Goal: Information Seeking & Learning: Learn about a topic

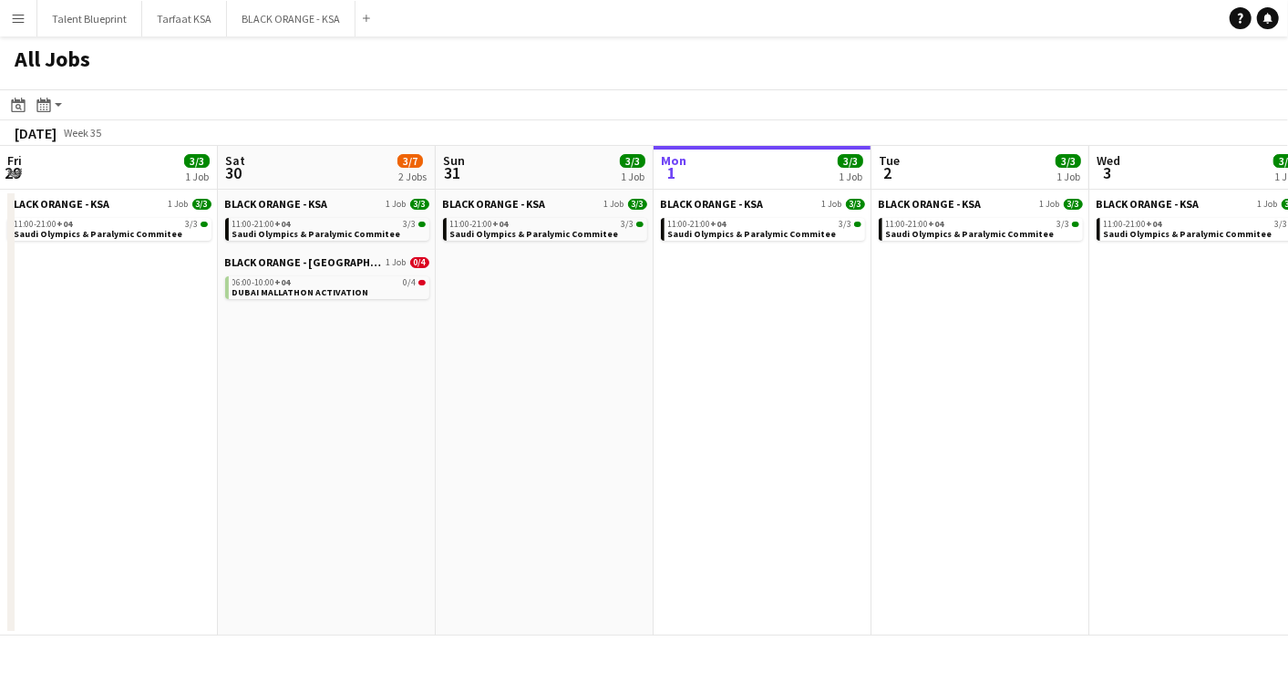
scroll to position [0, 435]
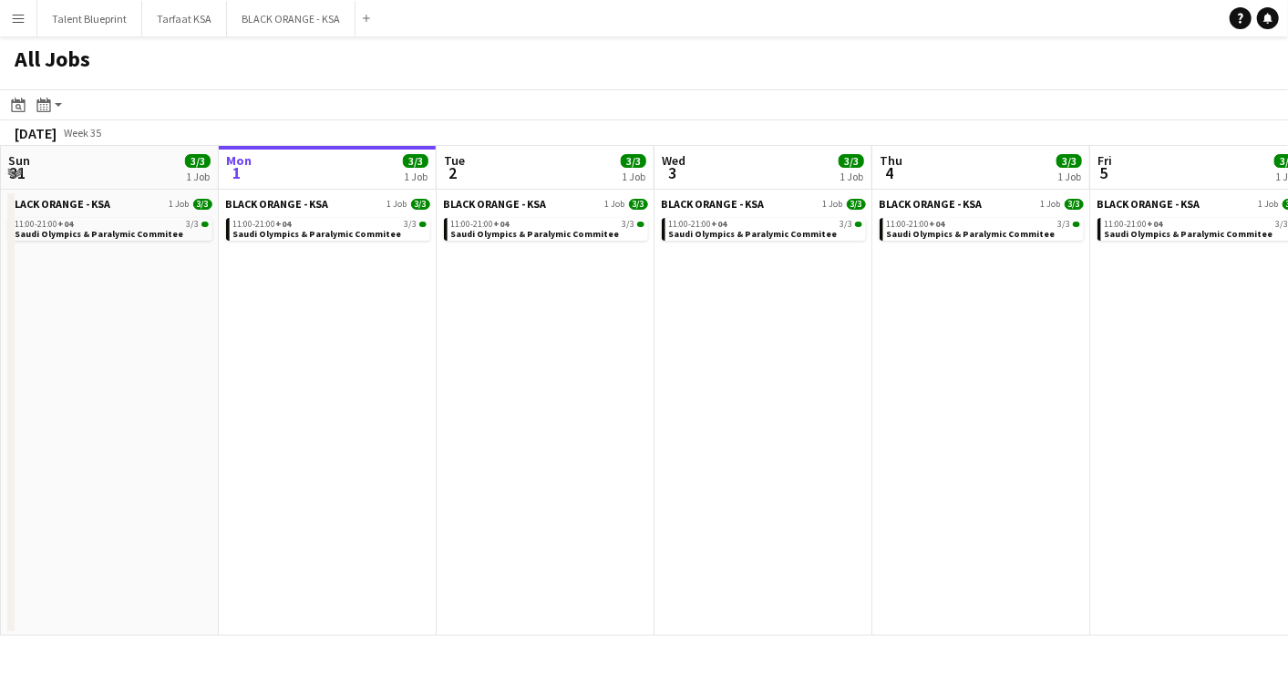
click at [26, 12] on button "Menu" at bounding box center [18, 18] width 36 height 36
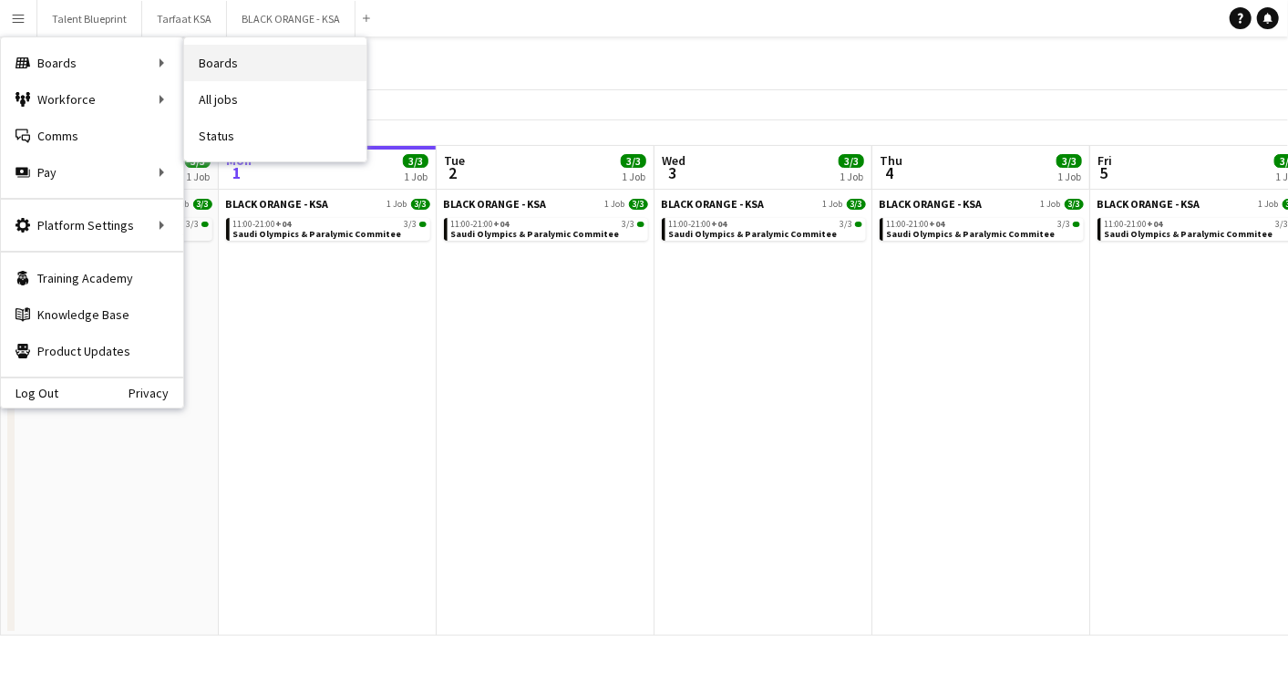
click at [220, 56] on link "Boards" at bounding box center [275, 63] width 182 height 36
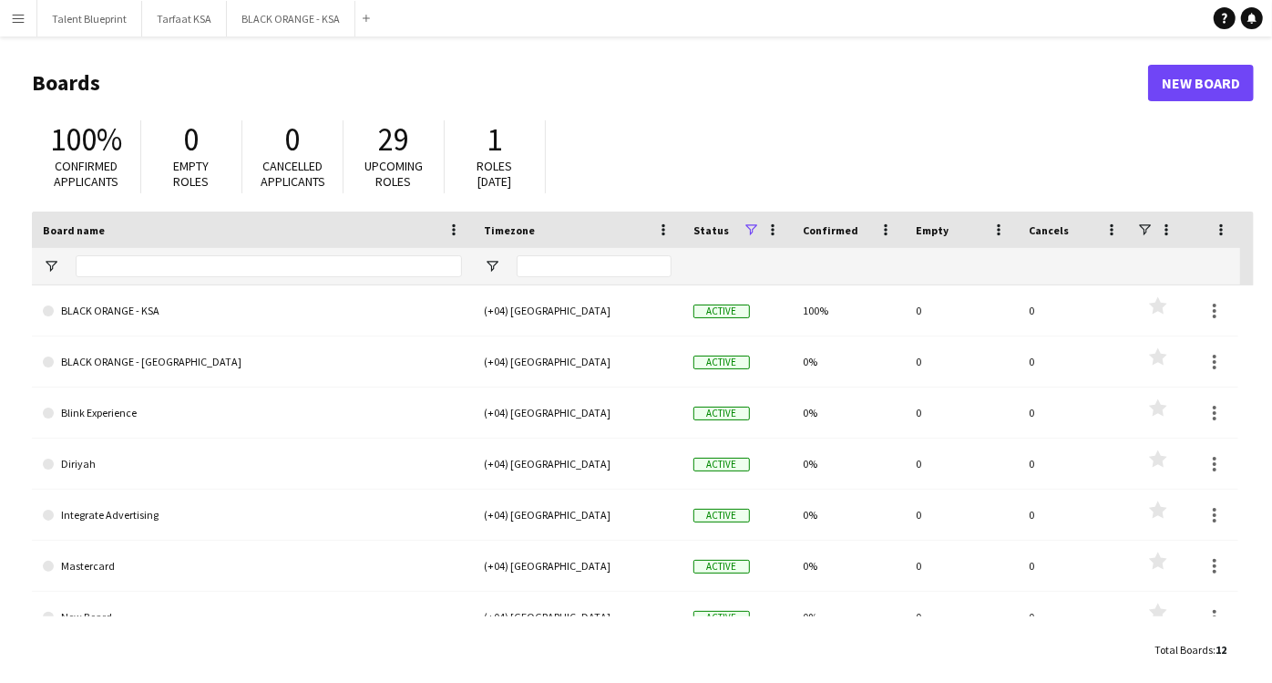
click at [752, 231] on span at bounding box center [751, 229] width 16 height 16
click at [747, 228] on span at bounding box center [751, 229] width 16 height 16
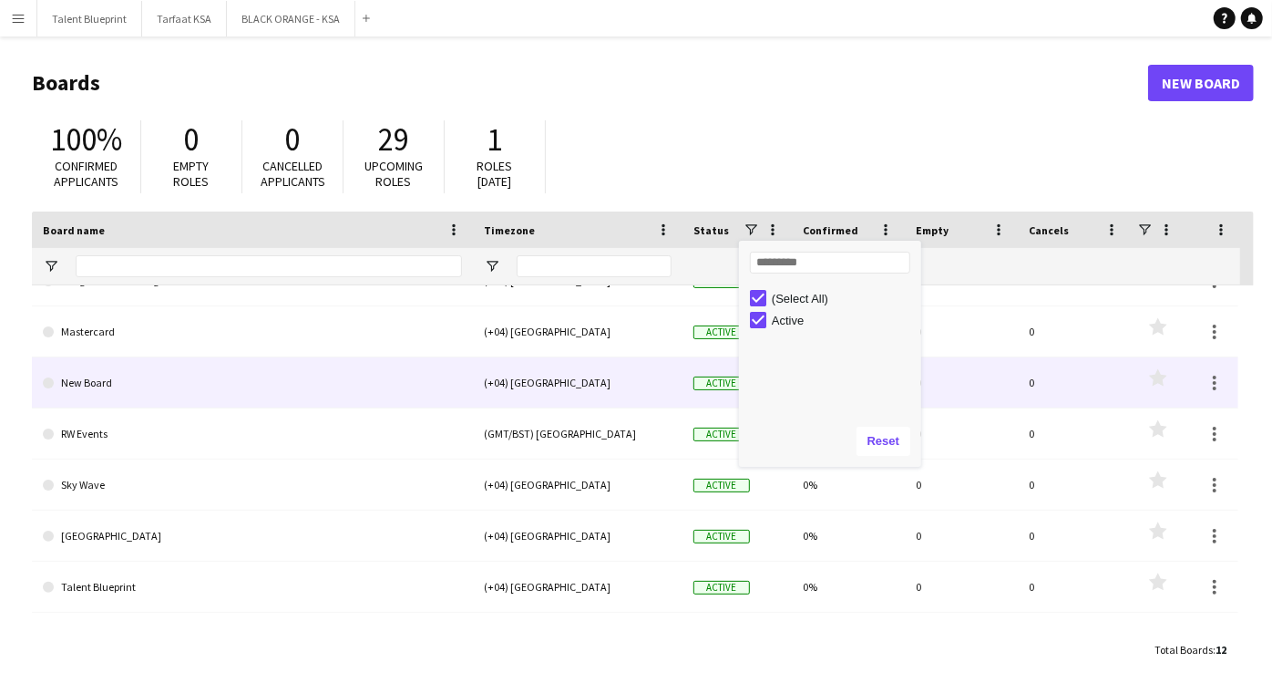
scroll to position [281, 0]
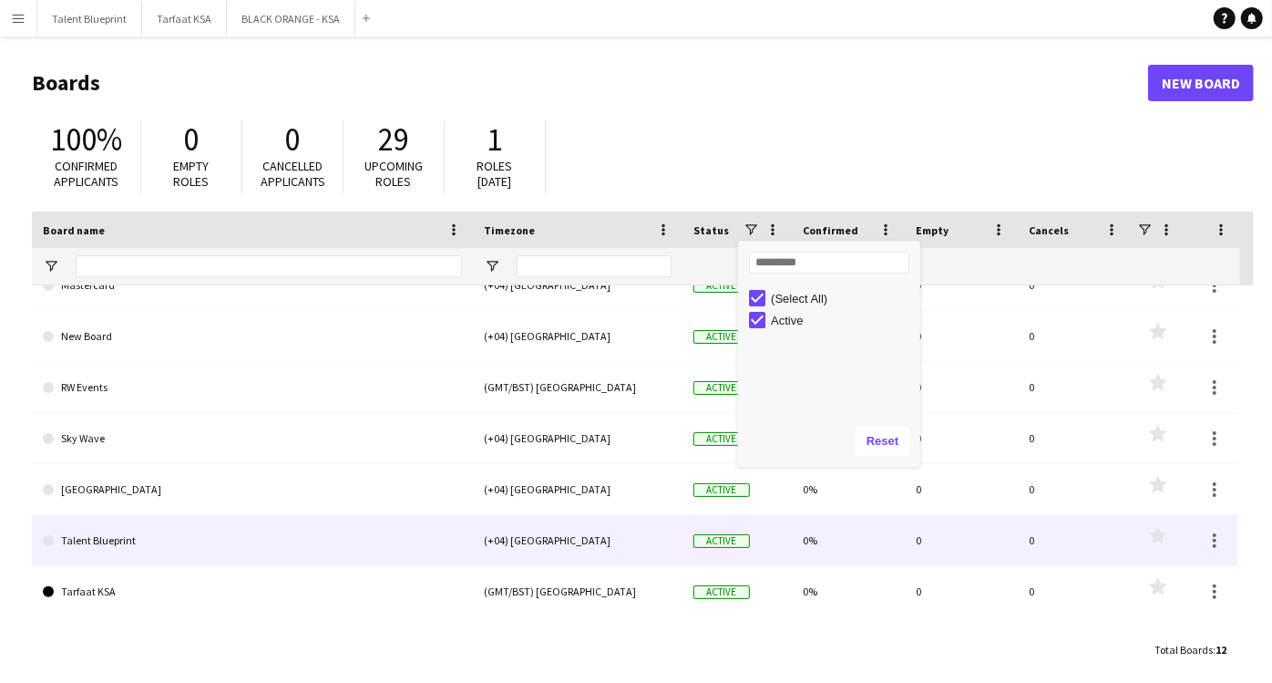
click at [121, 544] on link "Talent Blueprint" at bounding box center [252, 540] width 419 height 51
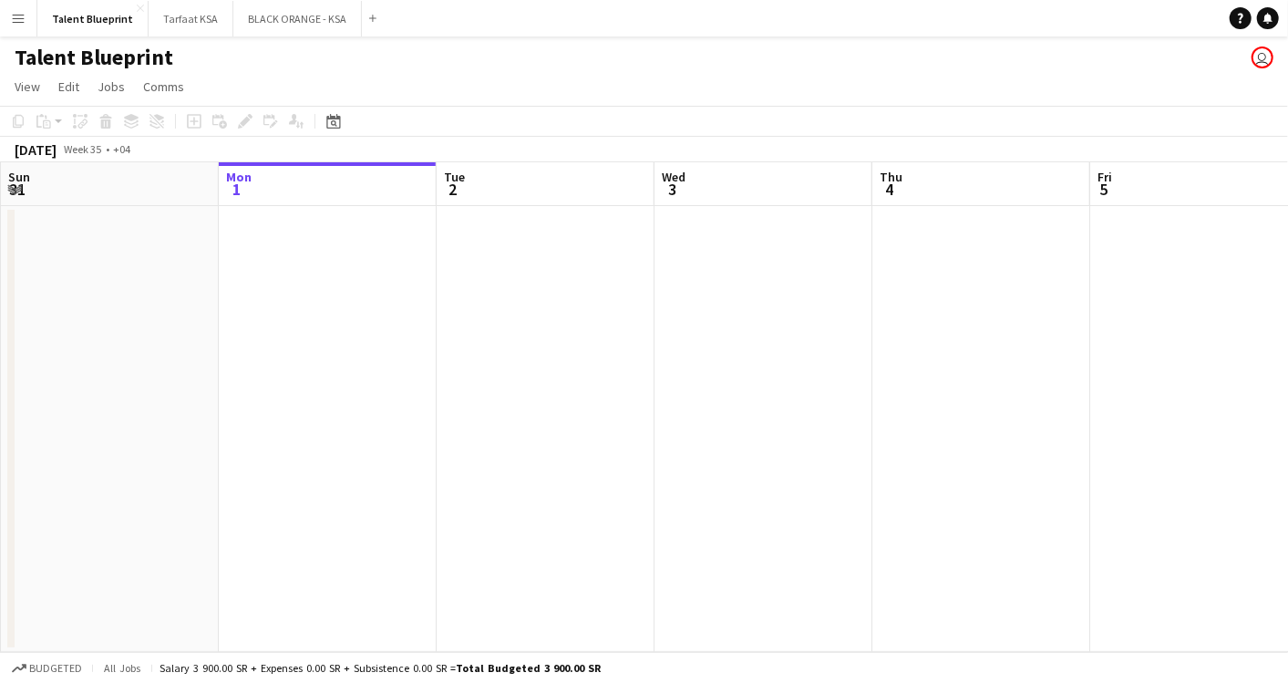
click at [28, 14] on button "Menu" at bounding box center [18, 18] width 36 height 36
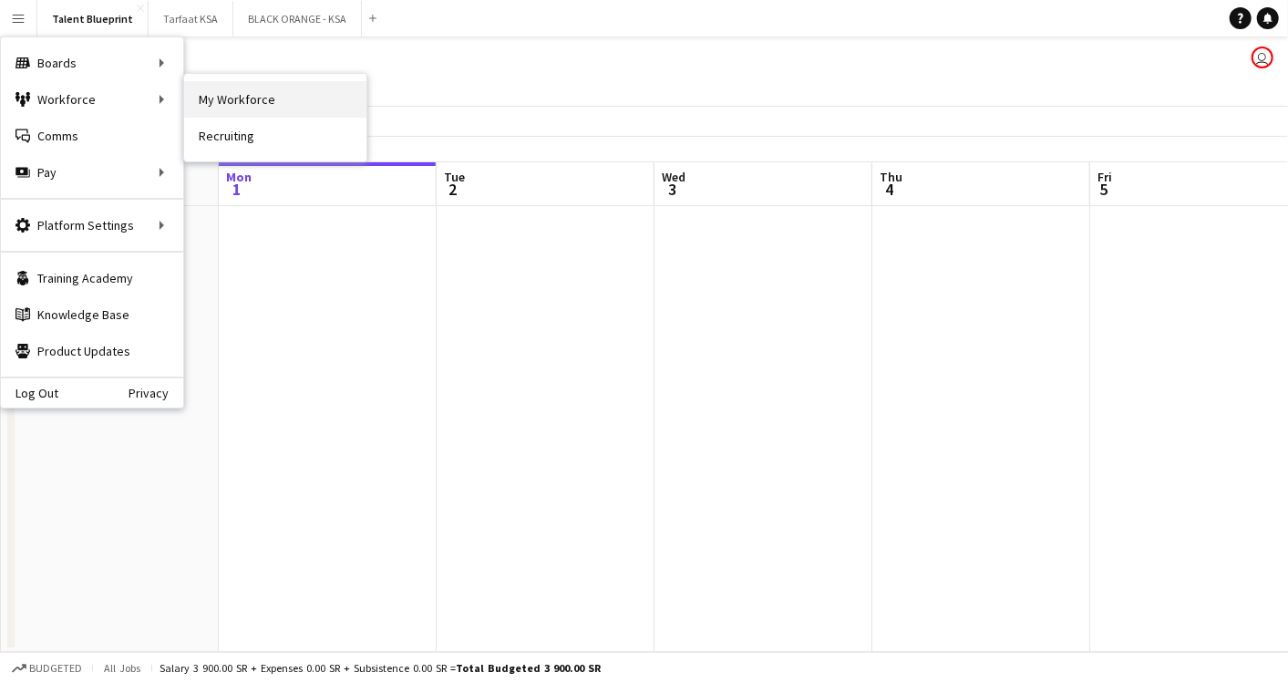
click at [244, 89] on link "My Workforce" at bounding box center [275, 99] width 182 height 36
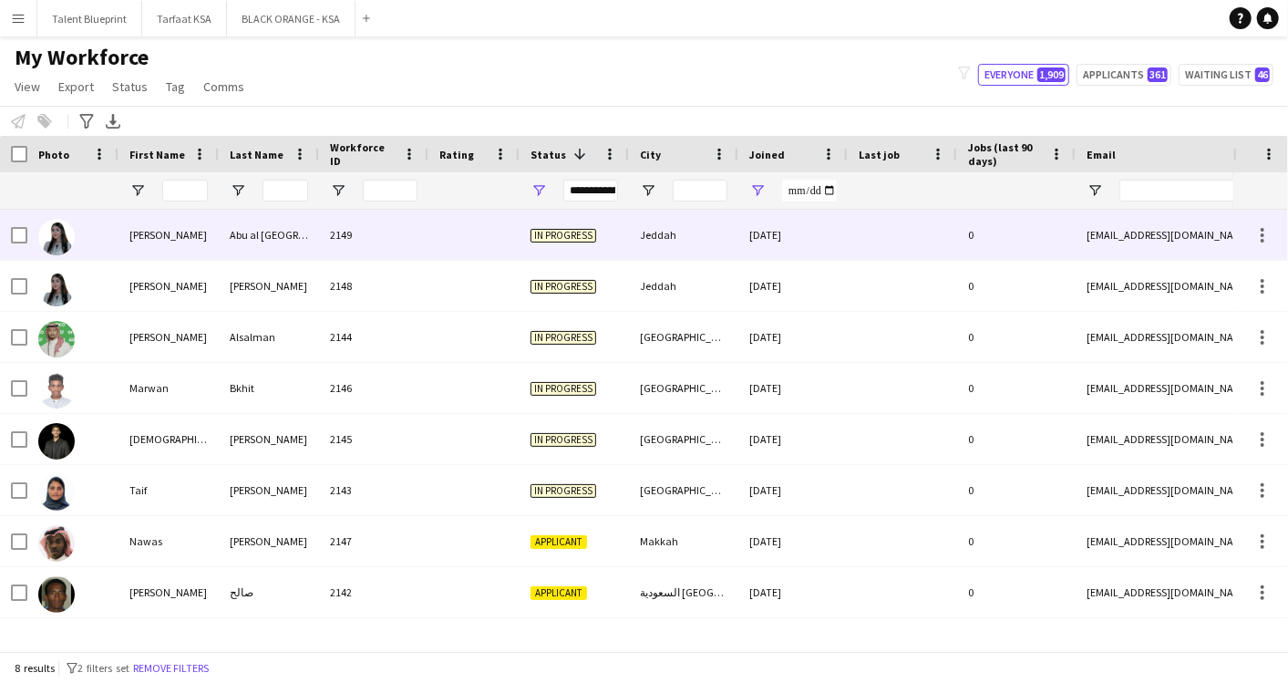
click at [362, 234] on div "2149" at bounding box center [373, 235] width 109 height 50
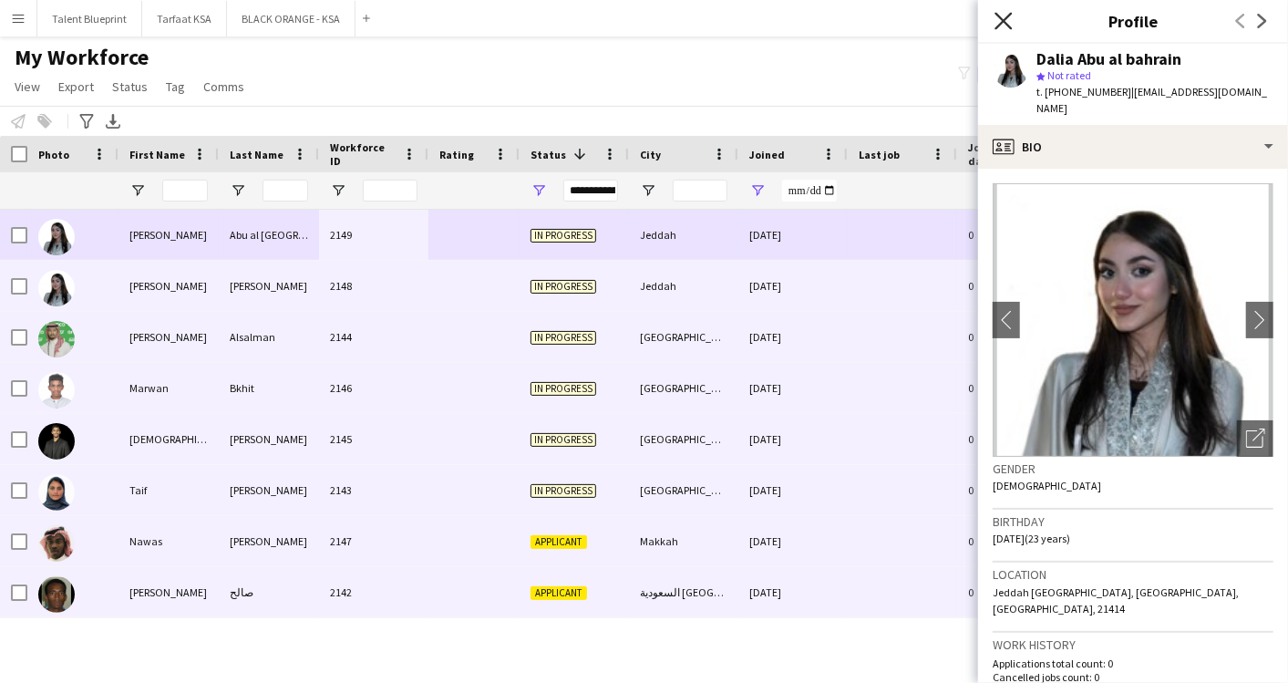
click at [999, 18] on icon "Close pop-in" at bounding box center [1002, 20] width 17 height 17
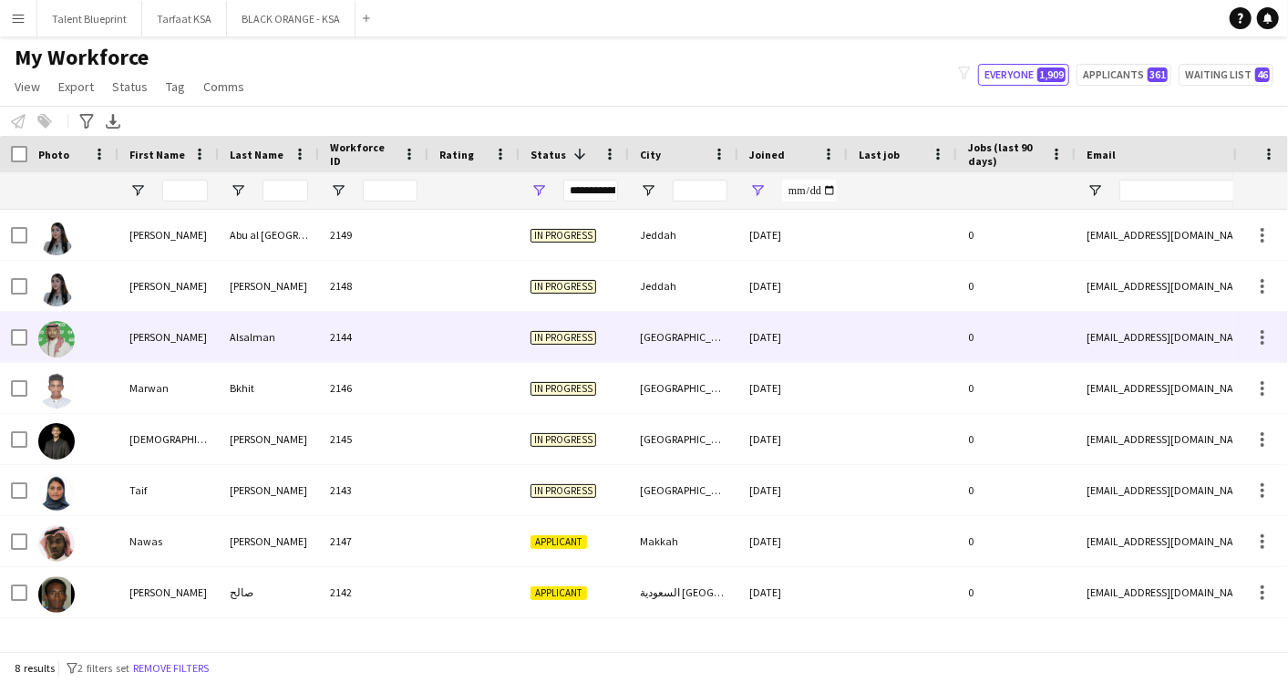
click at [829, 344] on div "[DATE]" at bounding box center [792, 337] width 109 height 50
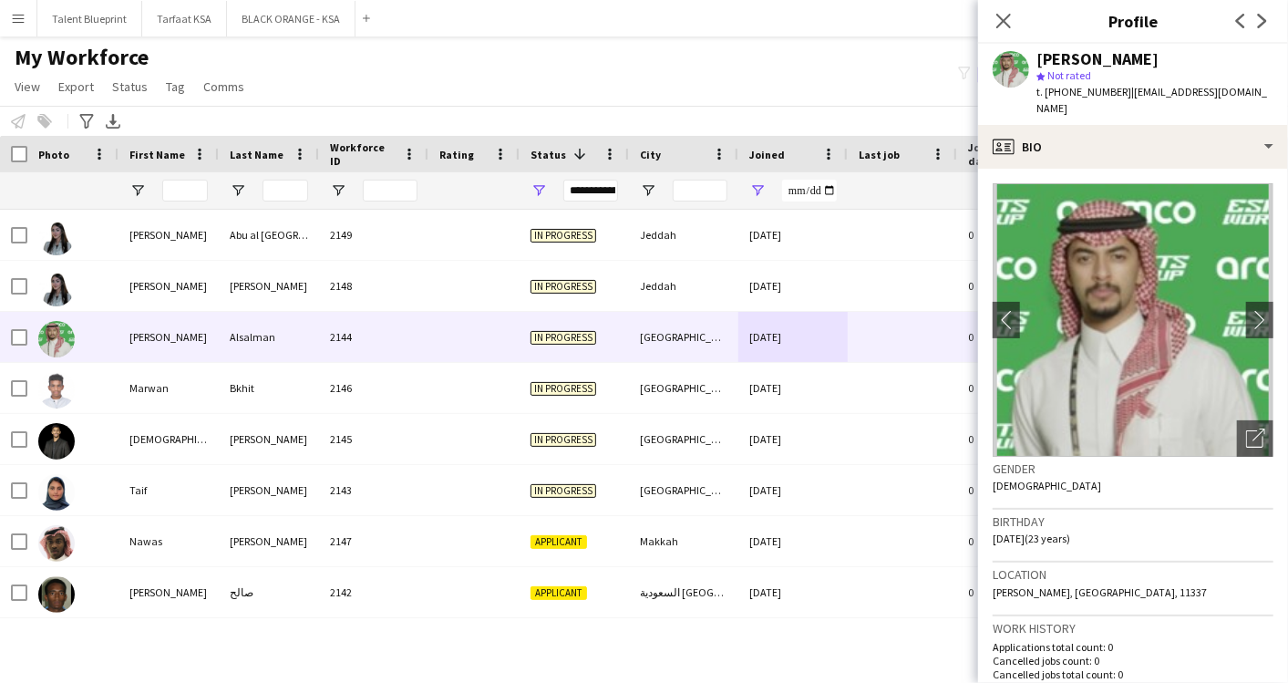
click at [683, 111] on div "Notify workforce Add to tag Select at least one crew to tag him or her. Advance…" at bounding box center [644, 121] width 1288 height 30
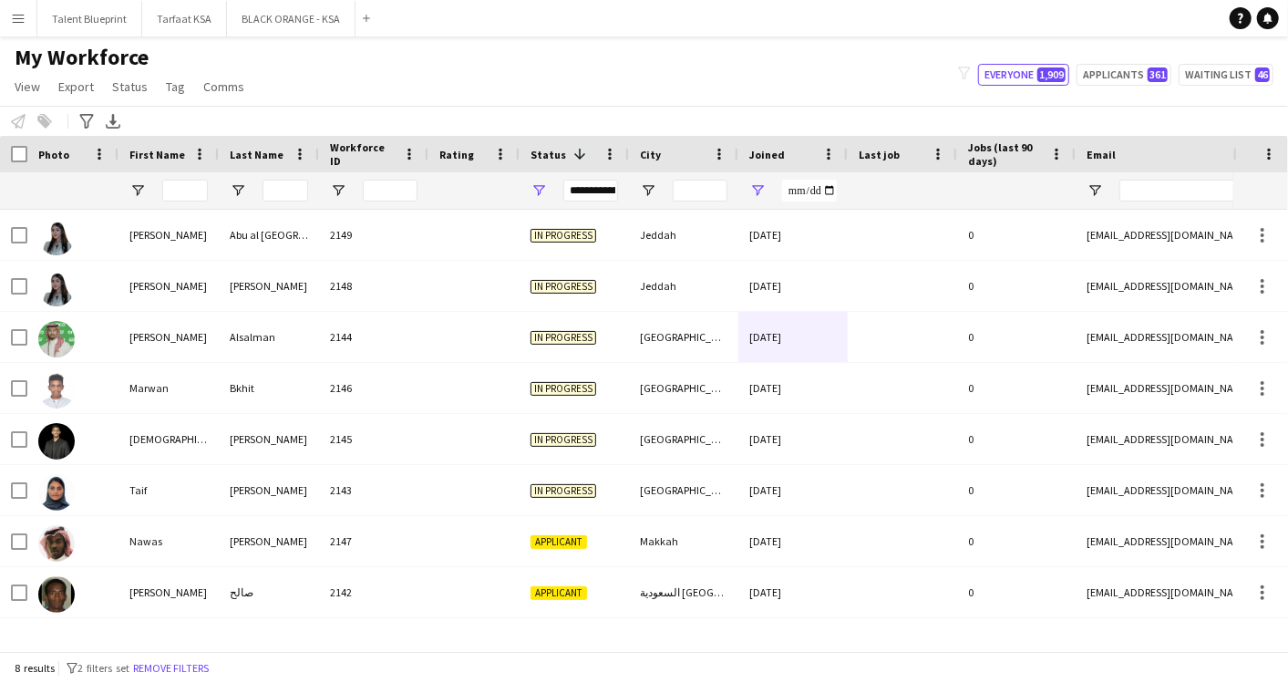
click at [658, 151] on span "City" at bounding box center [650, 155] width 21 height 14
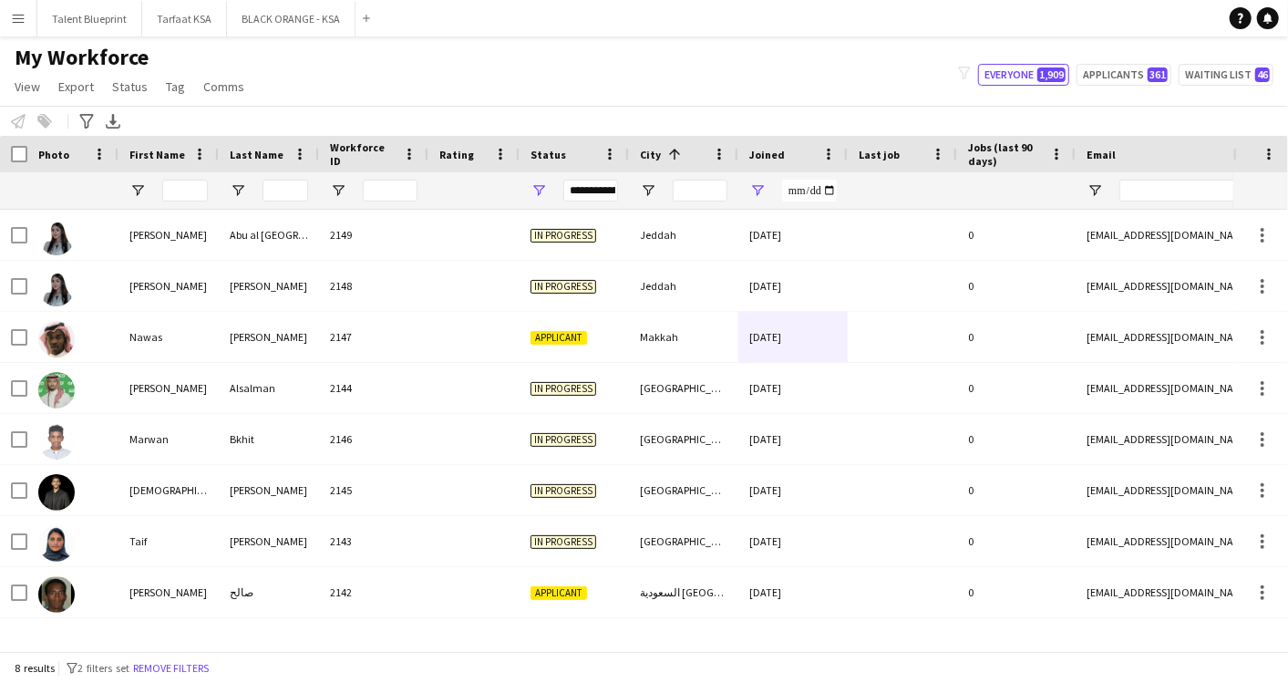
click at [661, 151] on span at bounding box center [672, 154] width 22 height 16
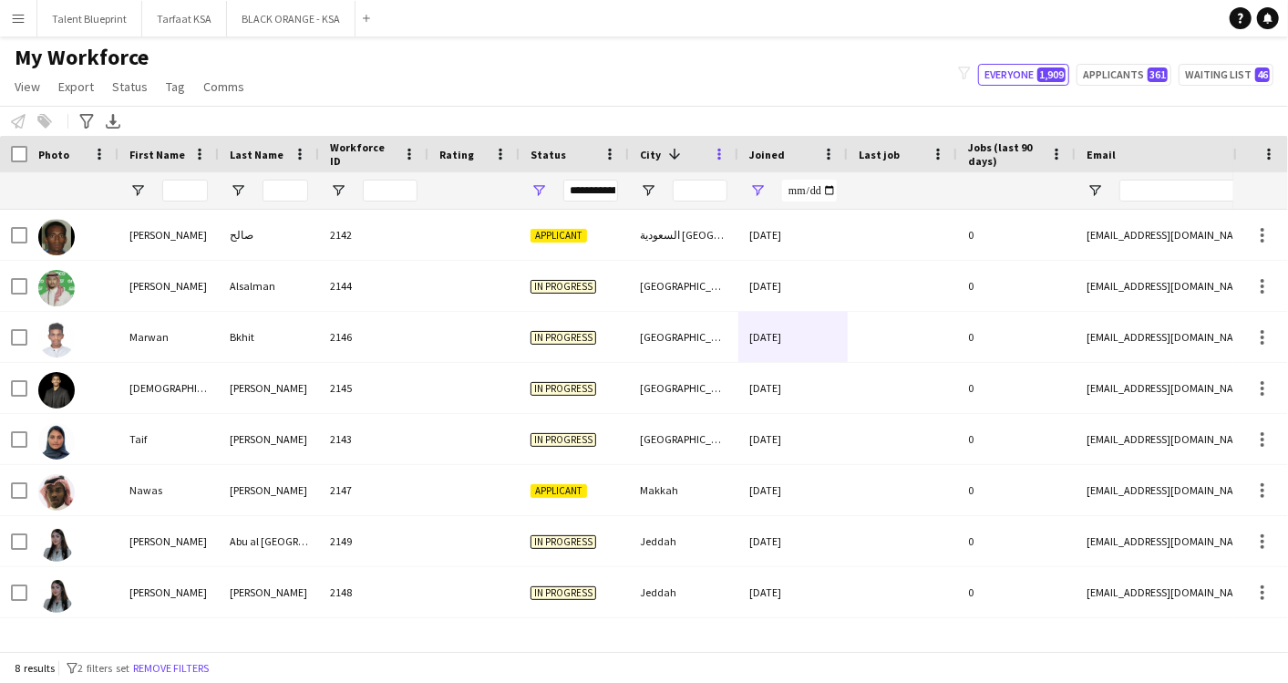
click at [721, 155] on span at bounding box center [719, 154] width 16 height 16
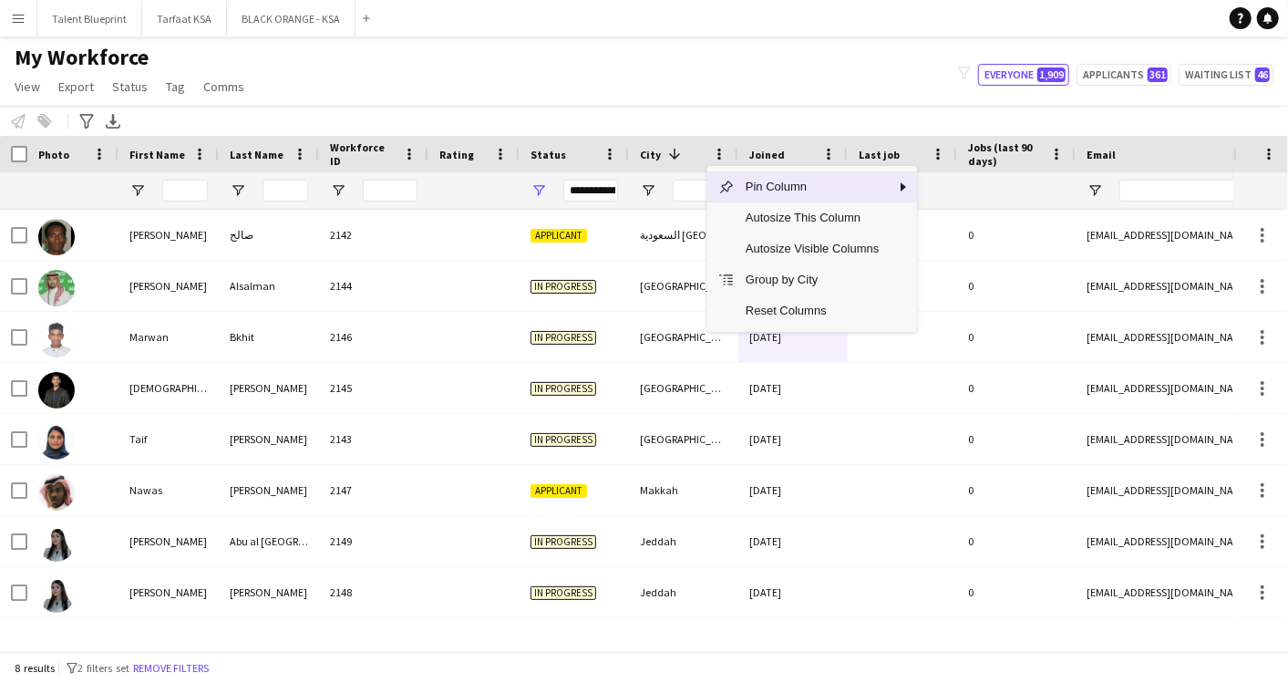
click at [640, 148] on span "City" at bounding box center [650, 155] width 21 height 14
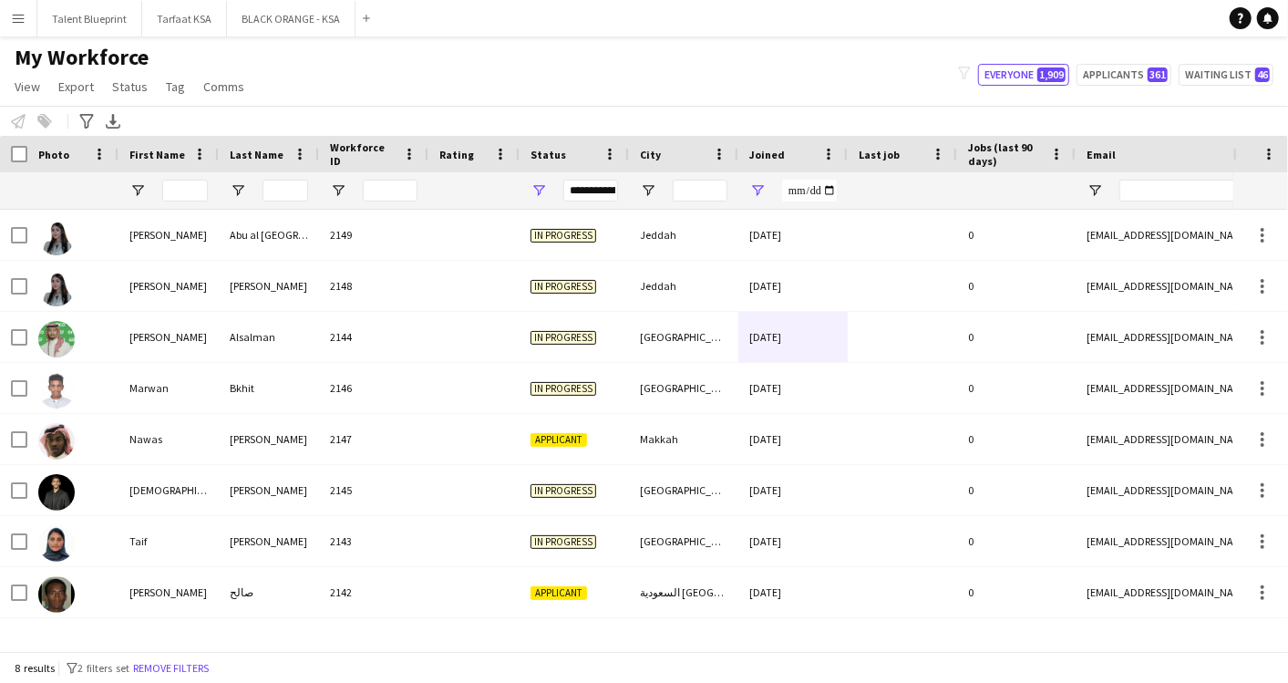
click at [531, 140] on div "Status" at bounding box center [563, 153] width 66 height 27
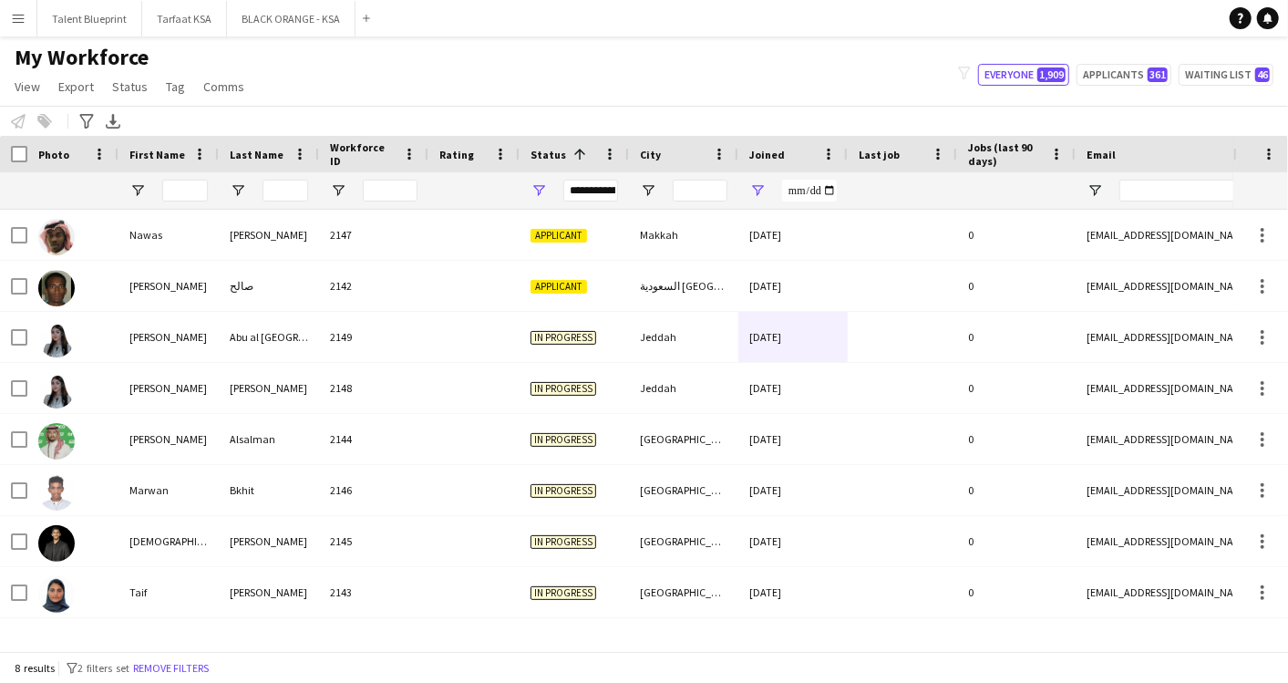
click at [26, 18] on button "Menu" at bounding box center [18, 18] width 36 height 36
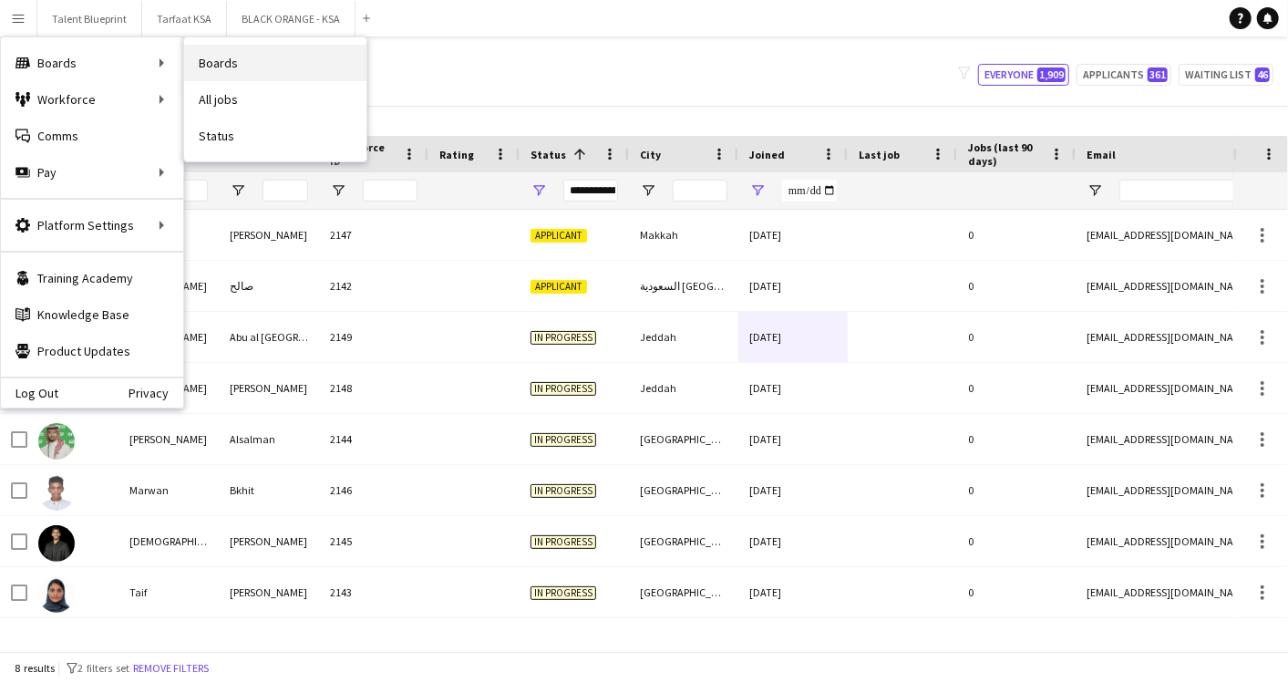
click at [223, 65] on link "Boards" at bounding box center [275, 63] width 182 height 36
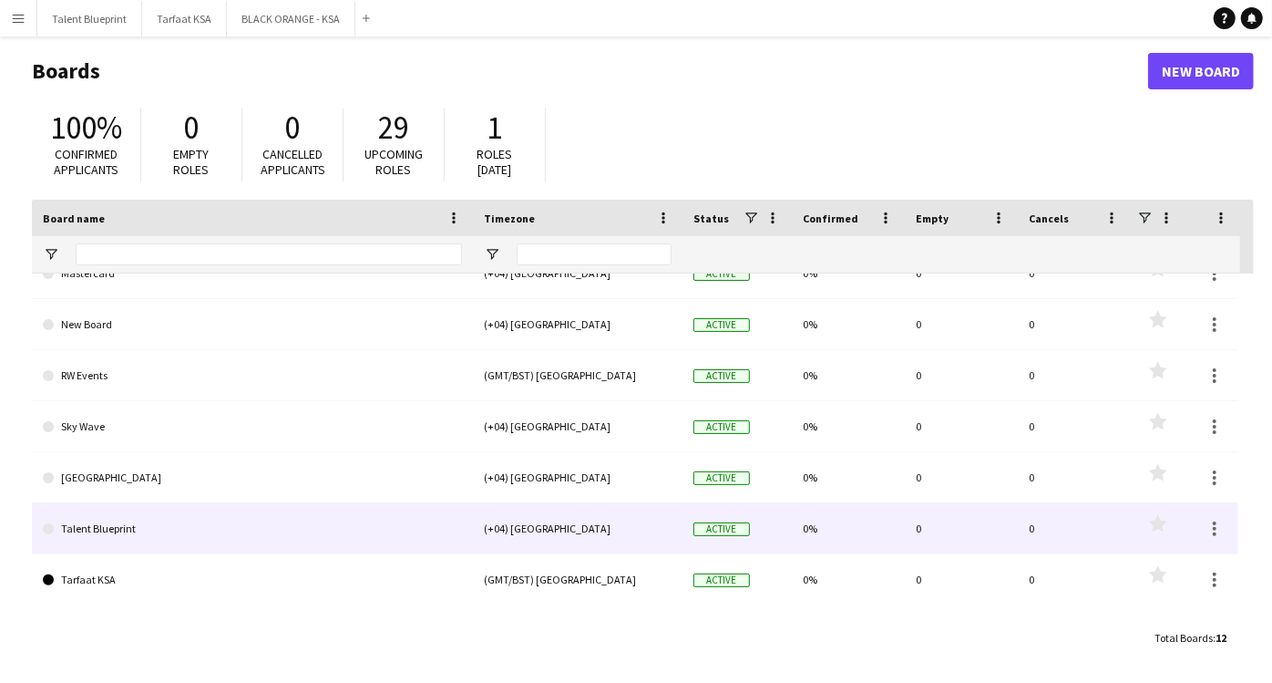
click at [118, 520] on link "Talent Blueprint" at bounding box center [252, 528] width 419 height 51
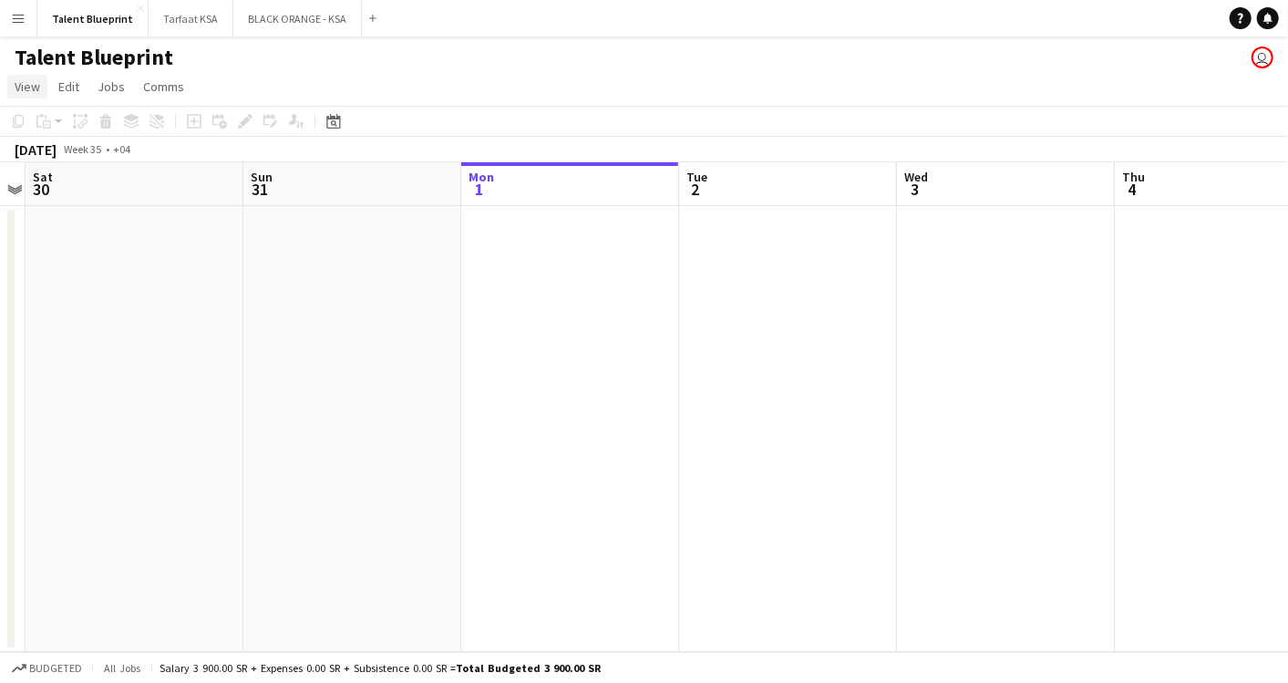
click at [35, 80] on span "View" at bounding box center [28, 86] width 26 height 16
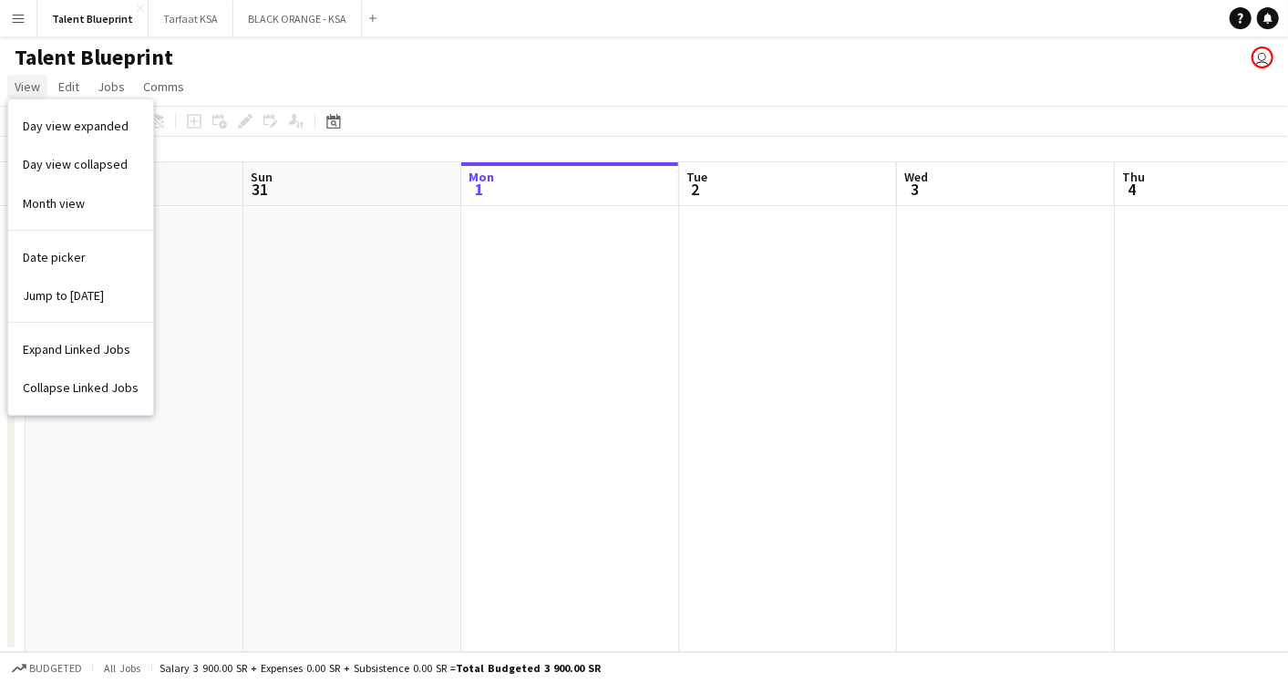
click at [35, 80] on span "View" at bounding box center [28, 86] width 26 height 16
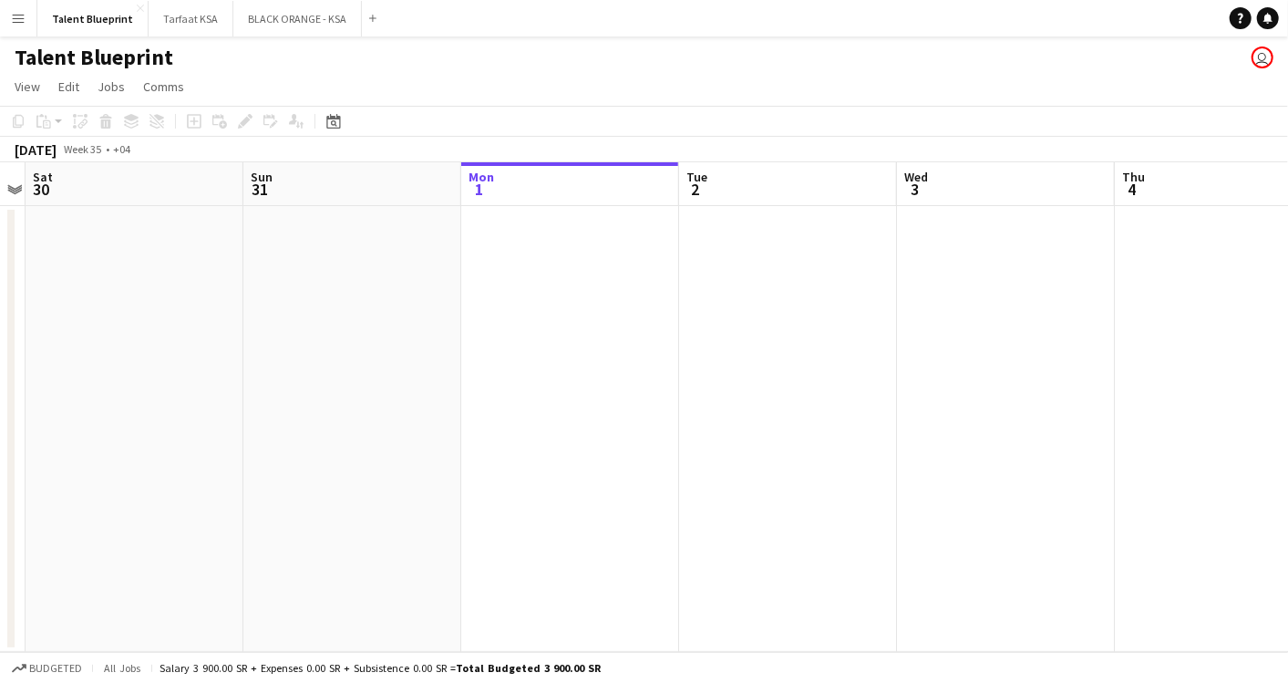
click at [15, 23] on app-icon "Menu" at bounding box center [18, 18] width 15 height 15
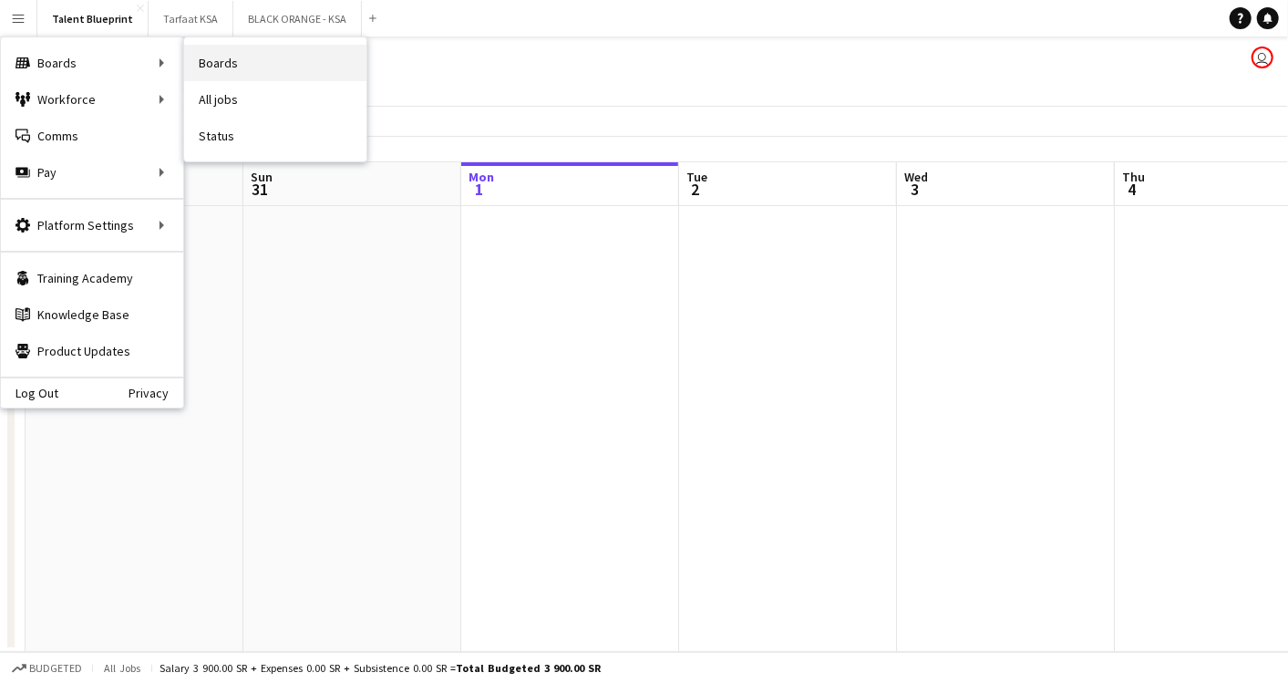
click at [229, 59] on link "Boards" at bounding box center [275, 63] width 182 height 36
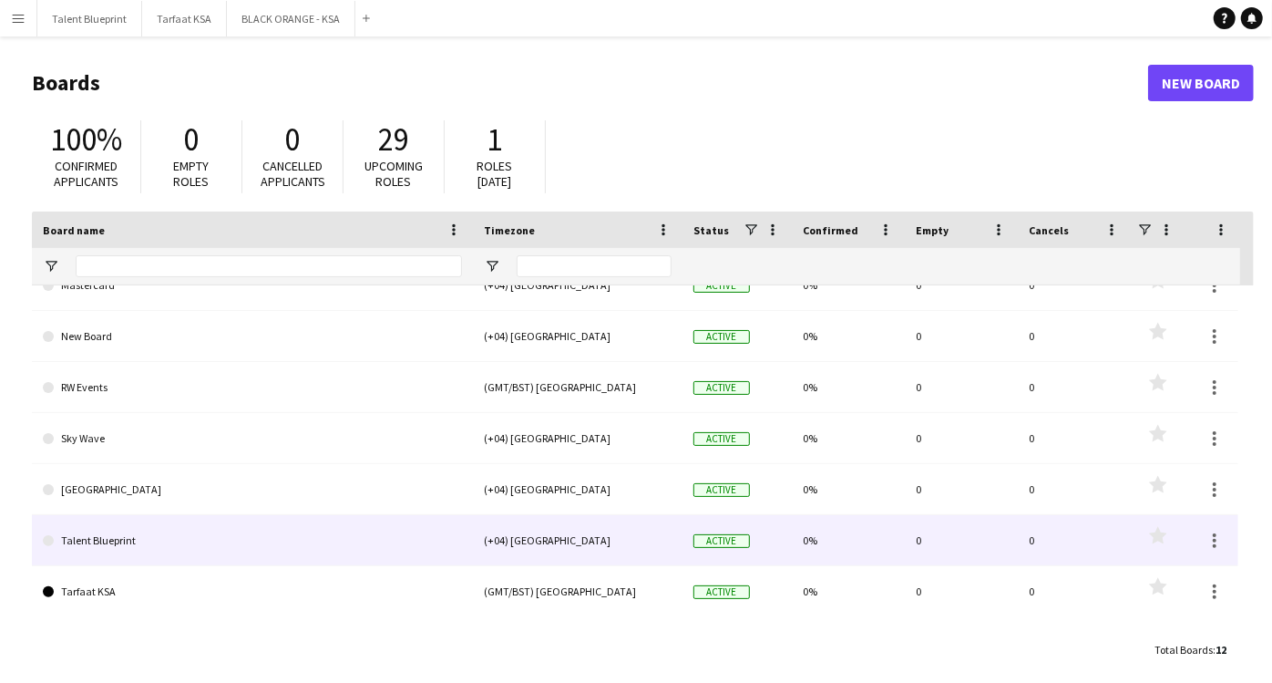
click at [109, 544] on link "Talent Blueprint" at bounding box center [252, 540] width 419 height 51
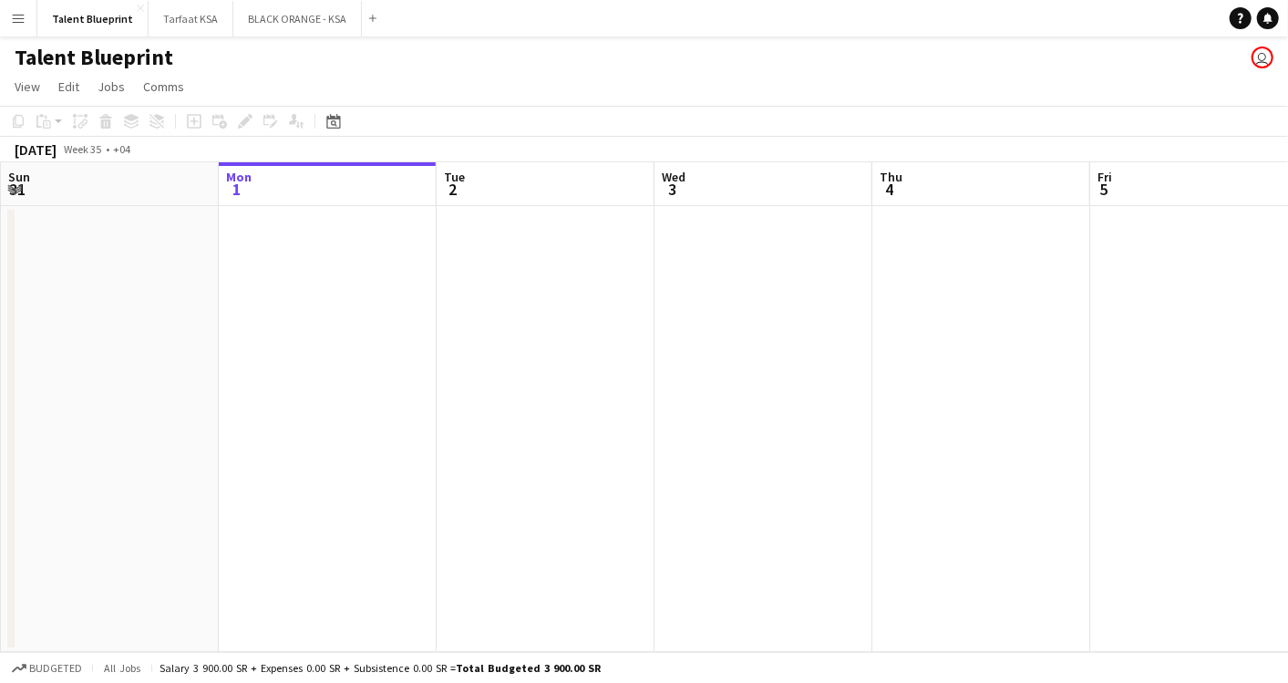
click at [15, 11] on app-icon "Menu" at bounding box center [18, 18] width 15 height 15
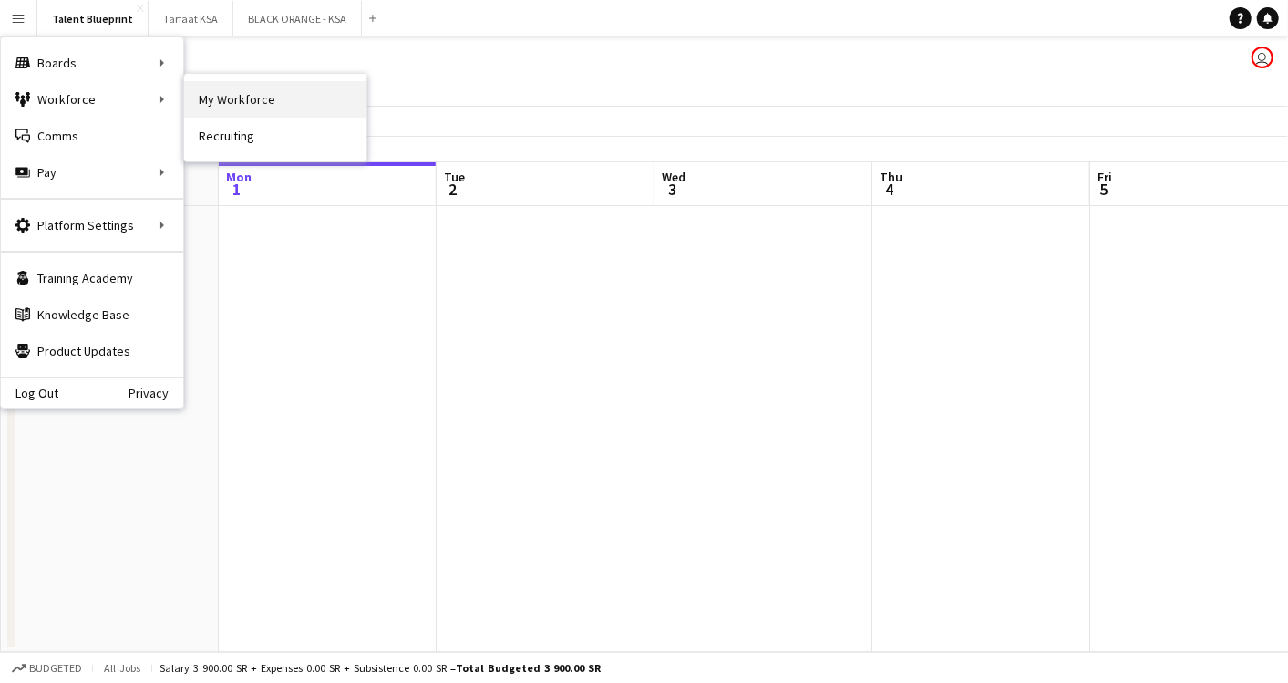
click at [220, 95] on link "My Workforce" at bounding box center [275, 99] width 182 height 36
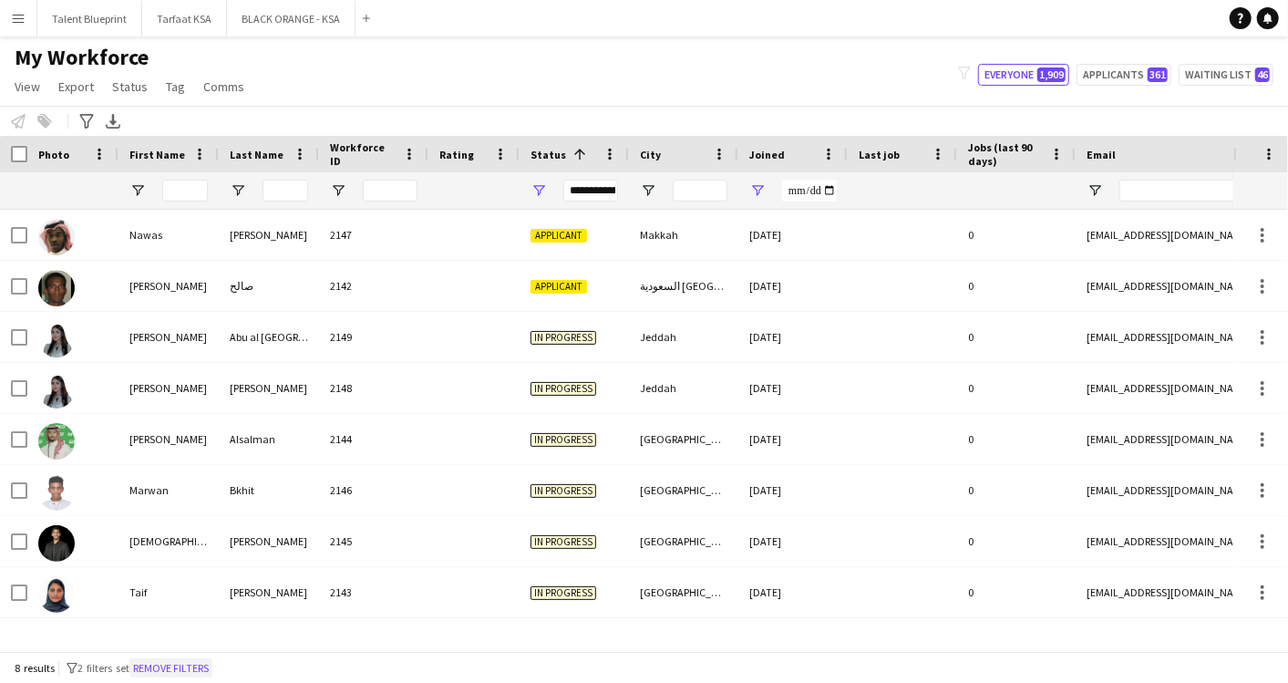
click at [169, 664] on button "Remove filters" at bounding box center [170, 668] width 83 height 20
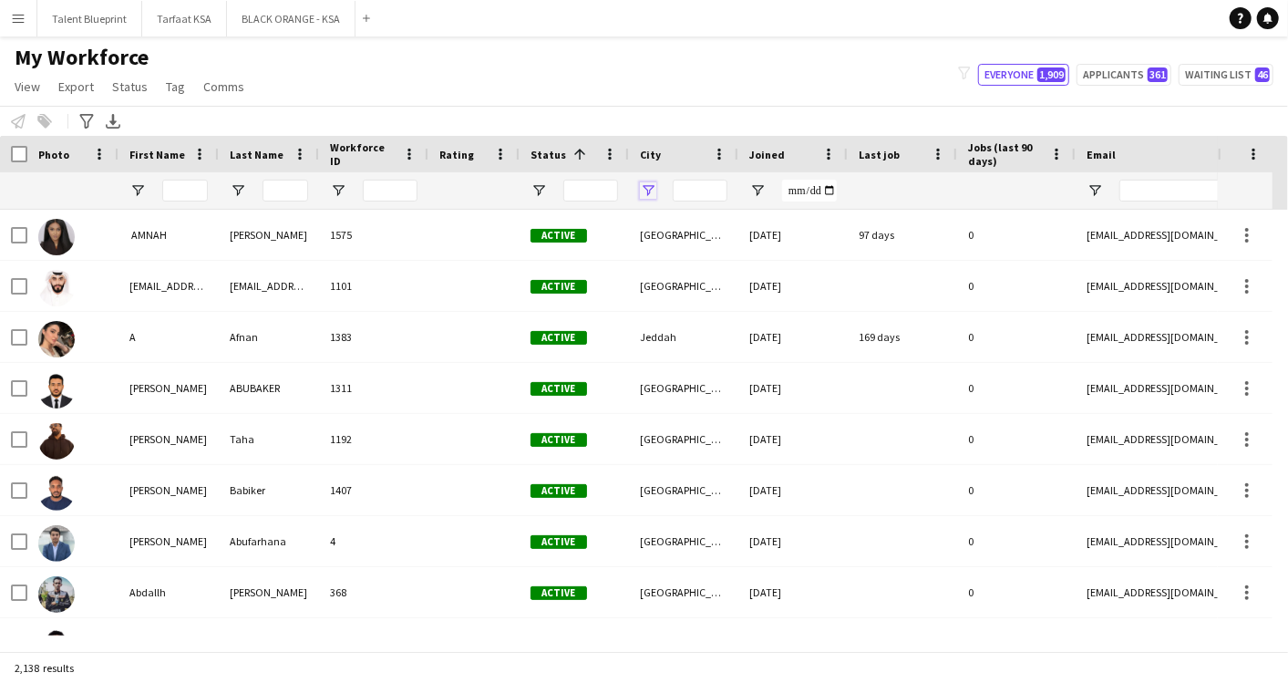
click at [652, 190] on span "Open Filter Menu" at bounding box center [648, 190] width 16 height 16
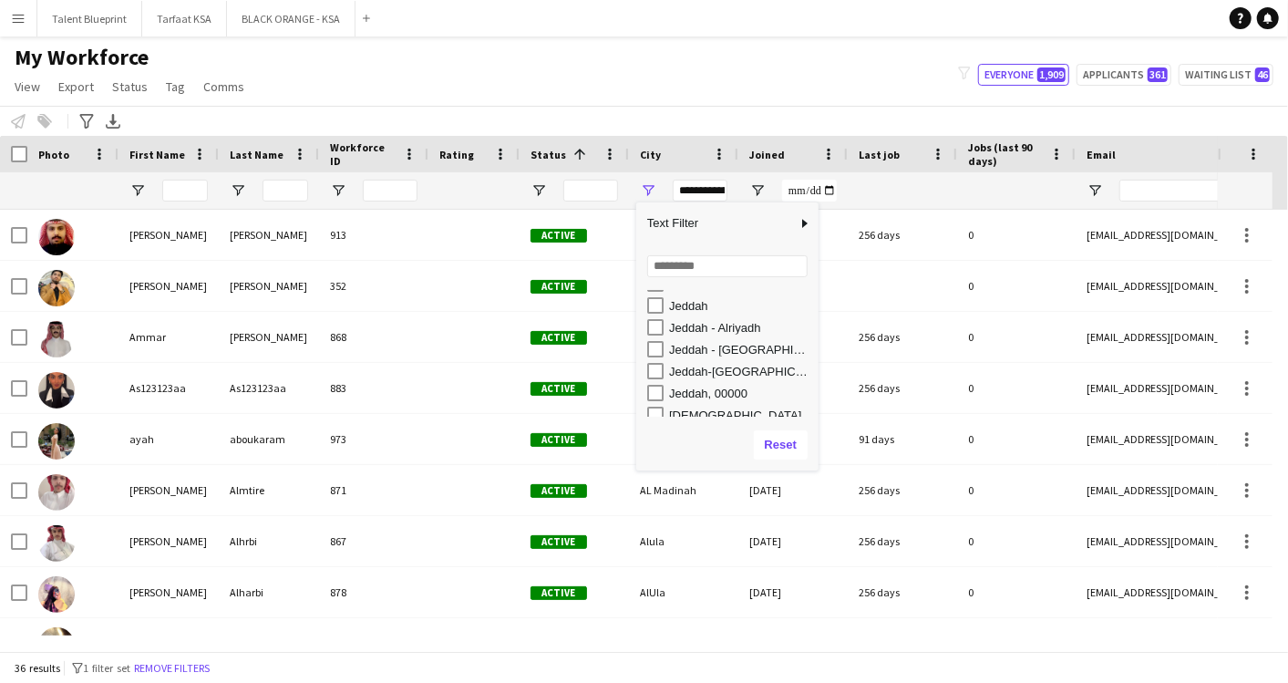
scroll to position [1659, 0]
click at [656, 356] on div "Jeddah - [GEOGRAPHIC_DATA]" at bounding box center [732, 348] width 171 height 22
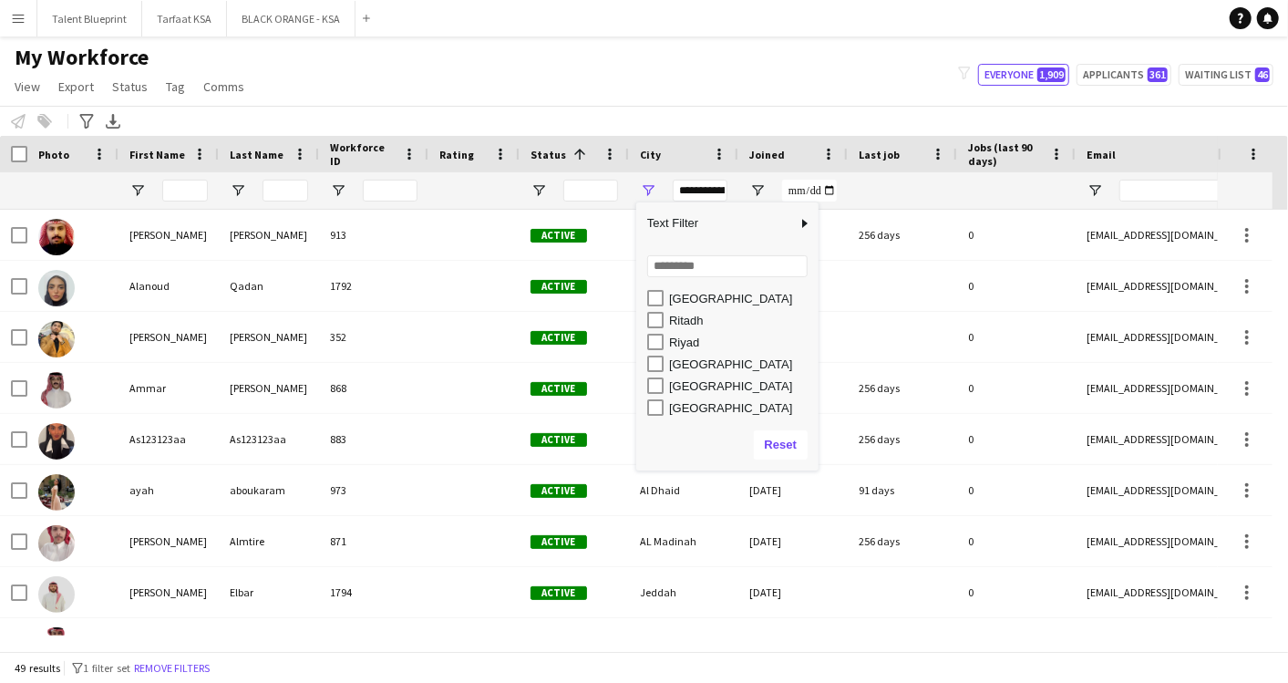
scroll to position [2387, 0]
click at [652, 354] on div "[GEOGRAPHIC_DATA]" at bounding box center [732, 365] width 171 height 22
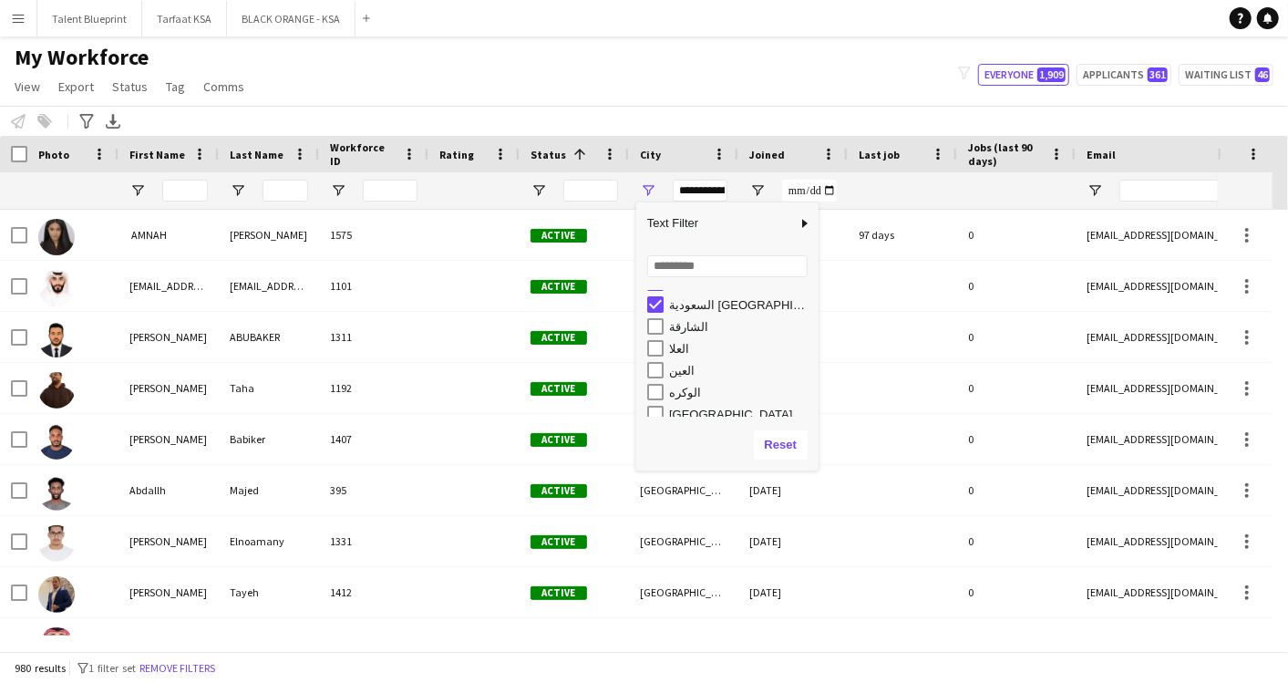
scroll to position [3128, 0]
type input "**********"
click at [784, 442] on button "Reset" at bounding box center [781, 444] width 54 height 29
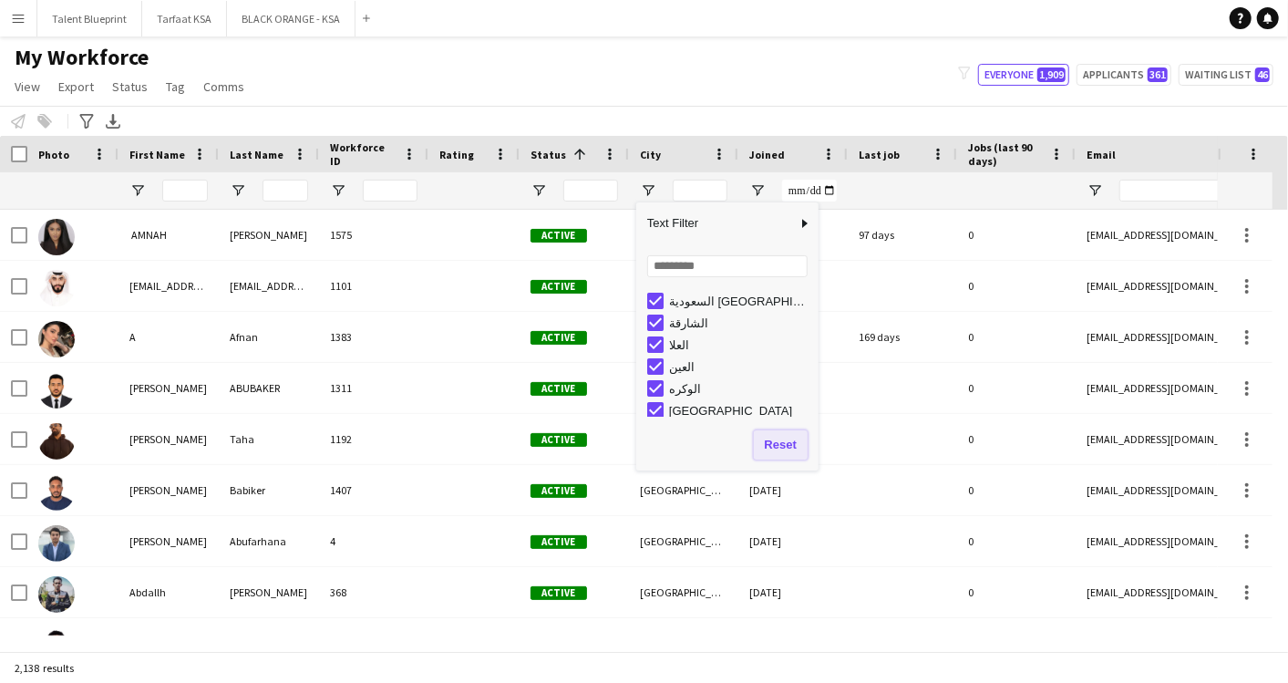
click at [784, 442] on button "Reset" at bounding box center [781, 444] width 54 height 29
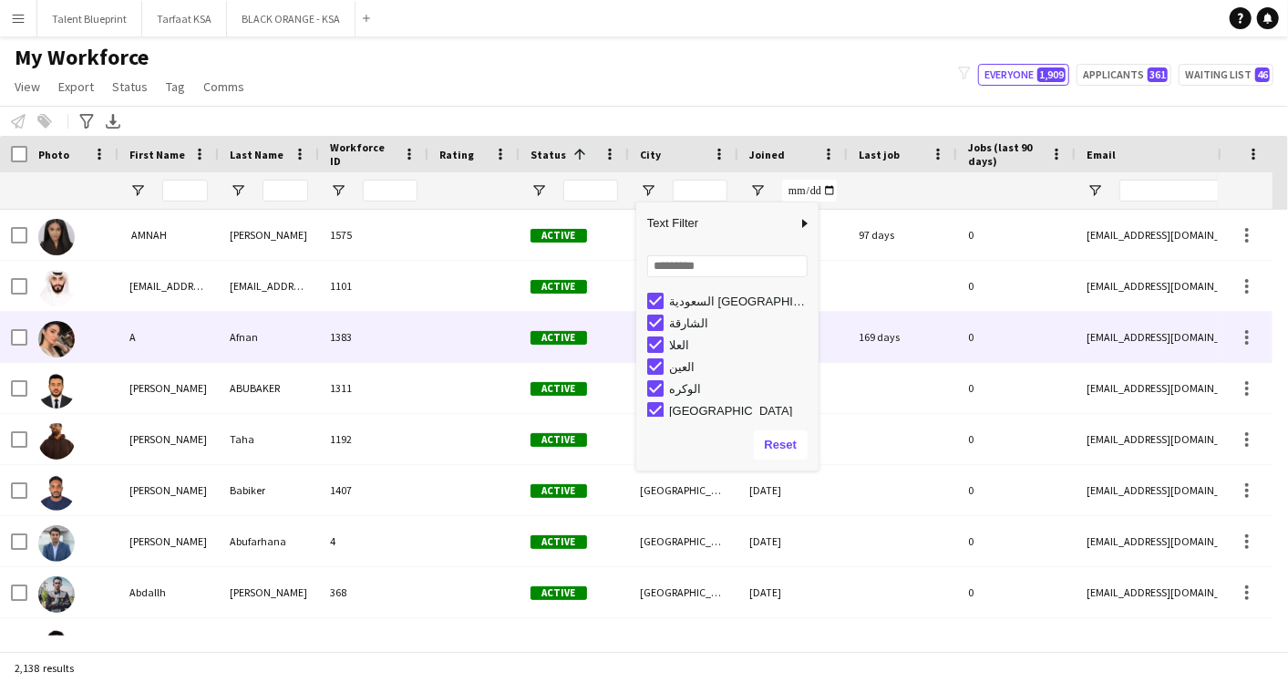
click at [864, 314] on div "169 days" at bounding box center [901, 337] width 109 height 50
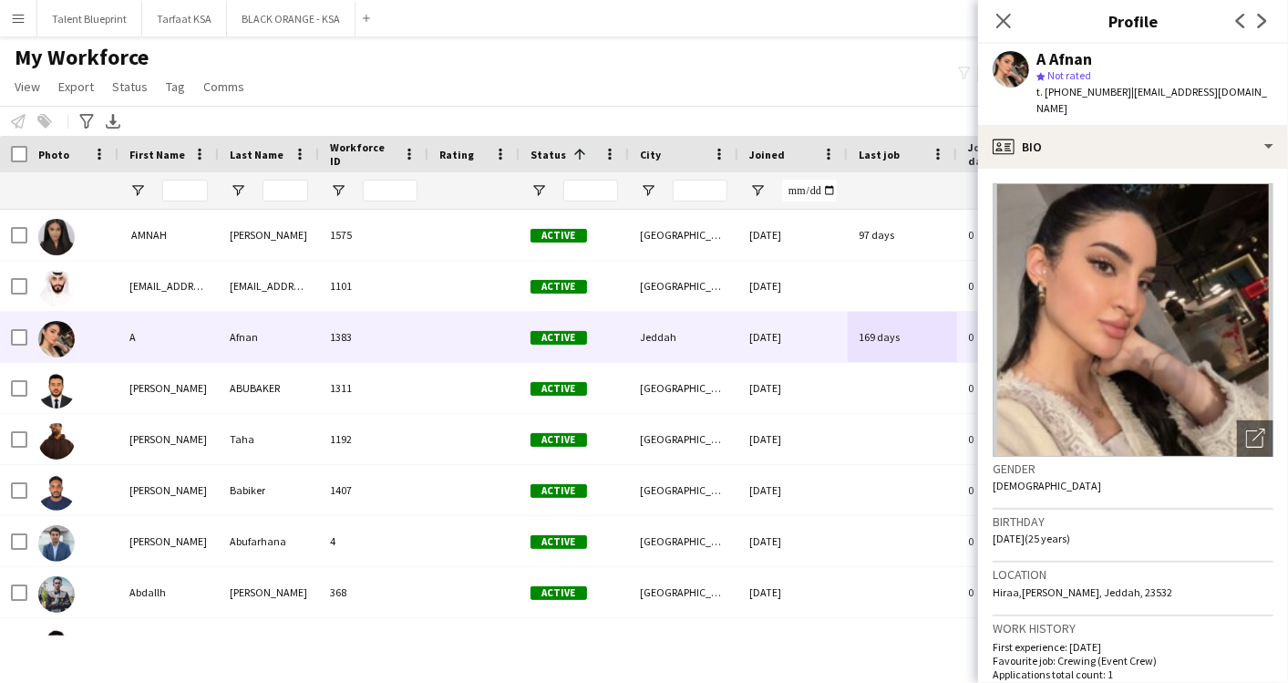
click at [674, 67] on div "My Workforce View Views Default view New view Update view Delete view Edit name…" at bounding box center [644, 75] width 1288 height 62
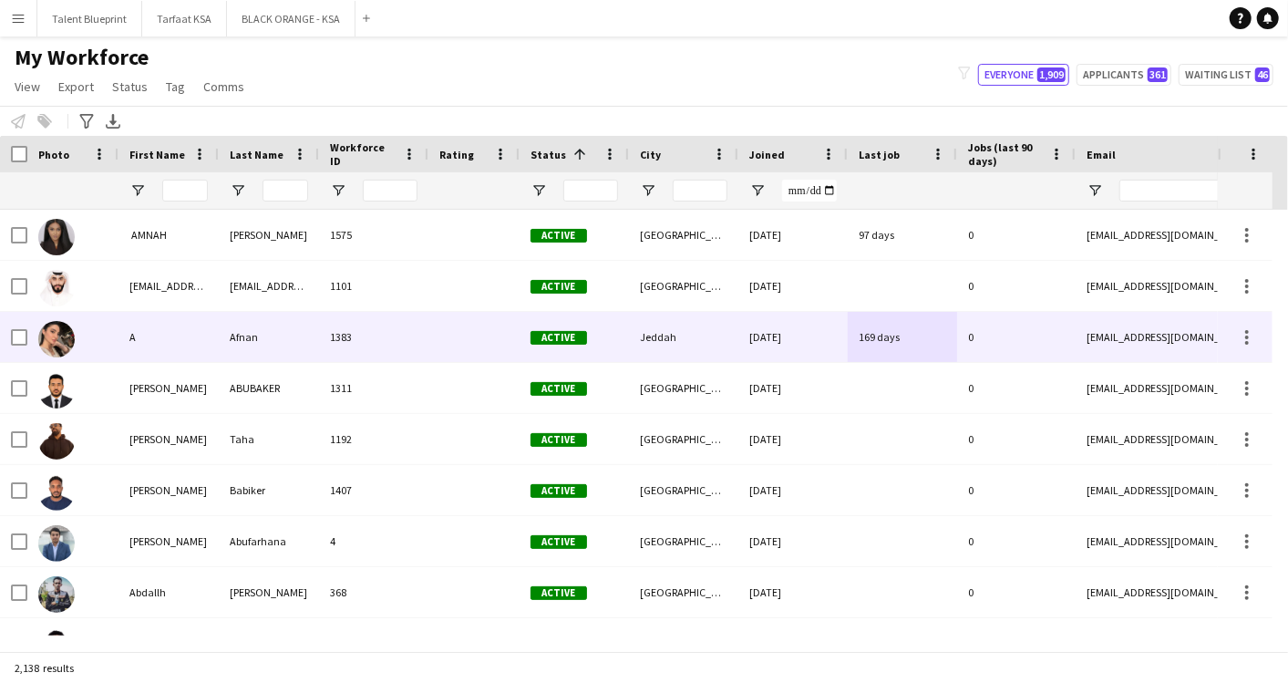
click at [96, 332] on div at bounding box center [72, 337] width 91 height 50
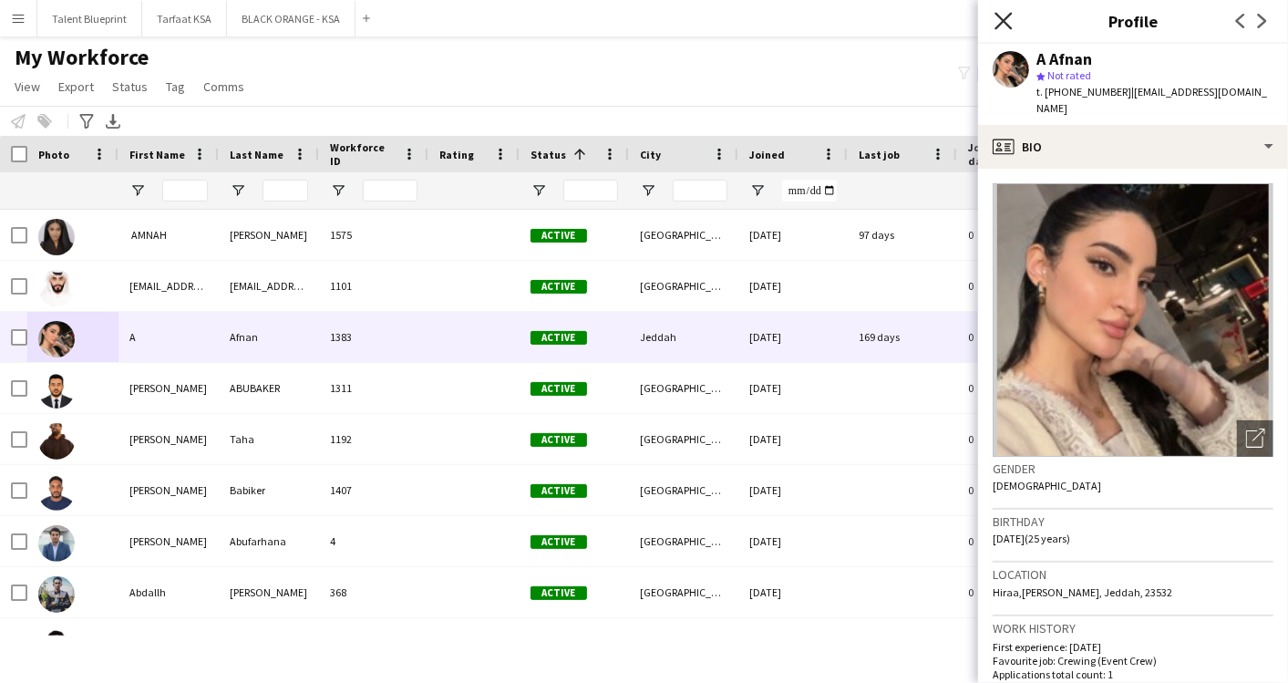
click at [997, 18] on icon "Close pop-in" at bounding box center [1002, 20] width 17 height 17
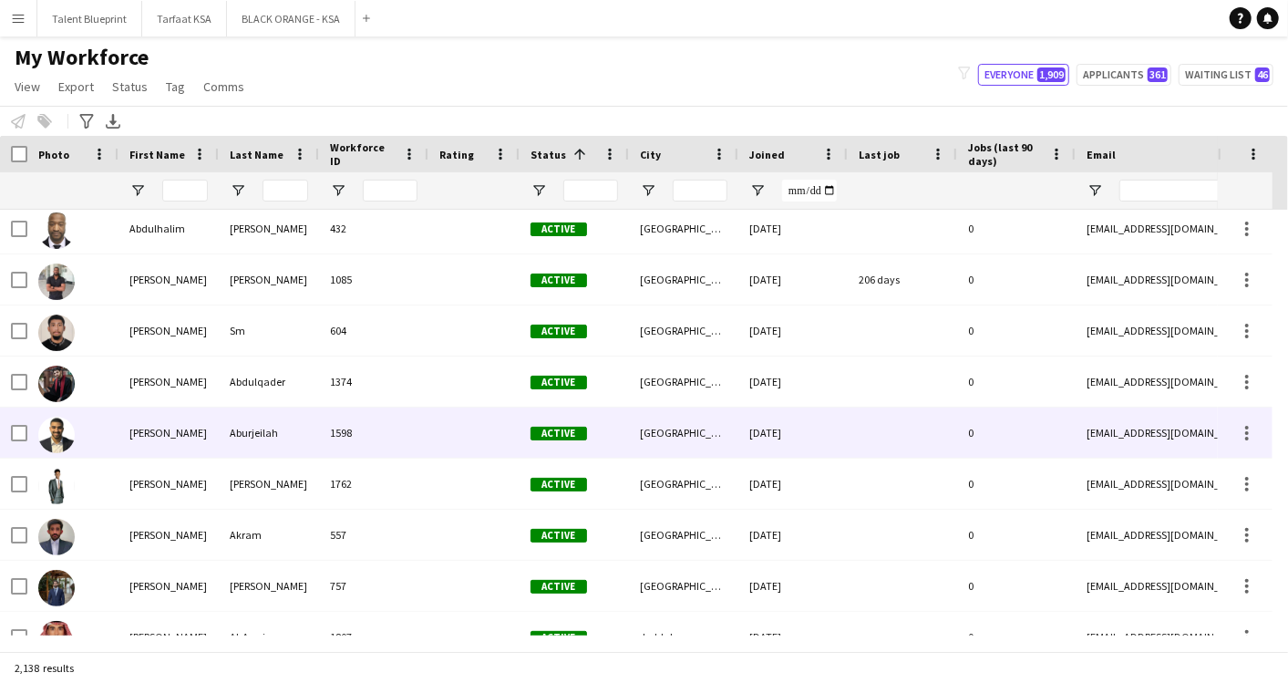
scroll to position [1590, 0]
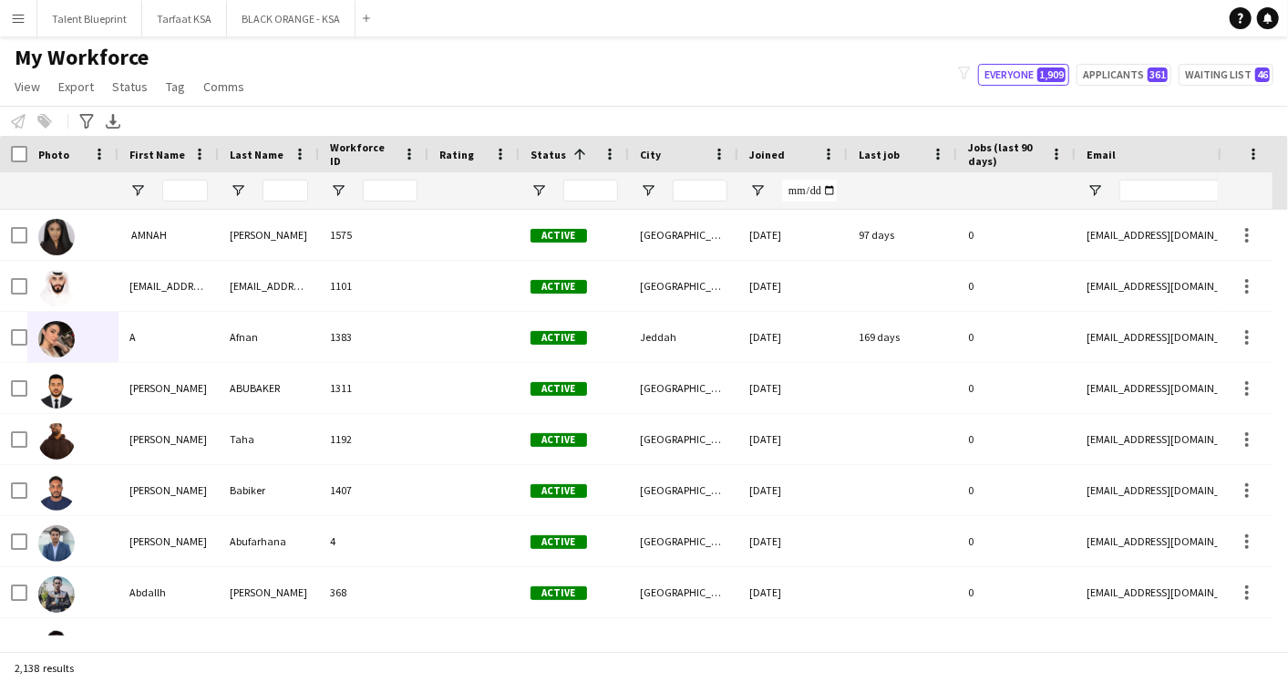
click at [422, 30] on app-navbar "Menu Boards Boards Boards All jobs Status Workforce Workforce My Workforce Recr…" at bounding box center [644, 18] width 1288 height 36
click at [451, 10] on app-navbar "Menu Boards Boards Boards All jobs Status Workforce Workforce My Workforce Recr…" at bounding box center [644, 18] width 1288 height 36
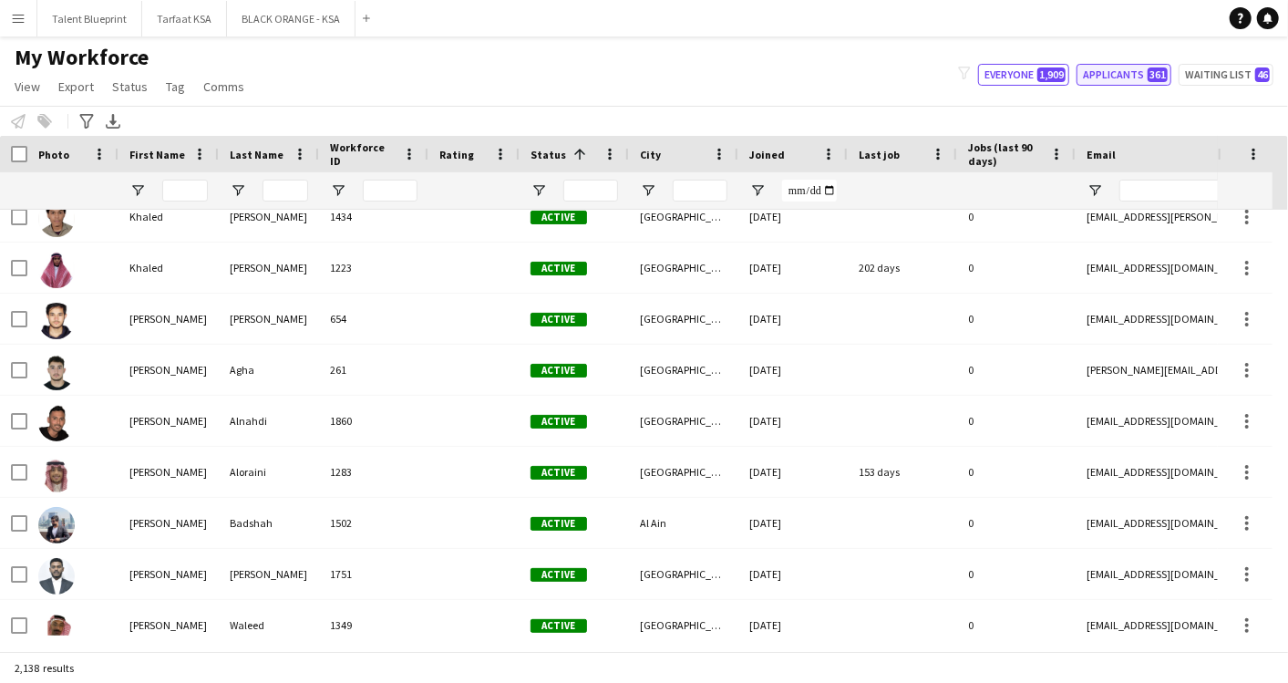
click at [1110, 70] on button "Applicants 361" at bounding box center [1123, 75] width 95 height 22
type input "**********"
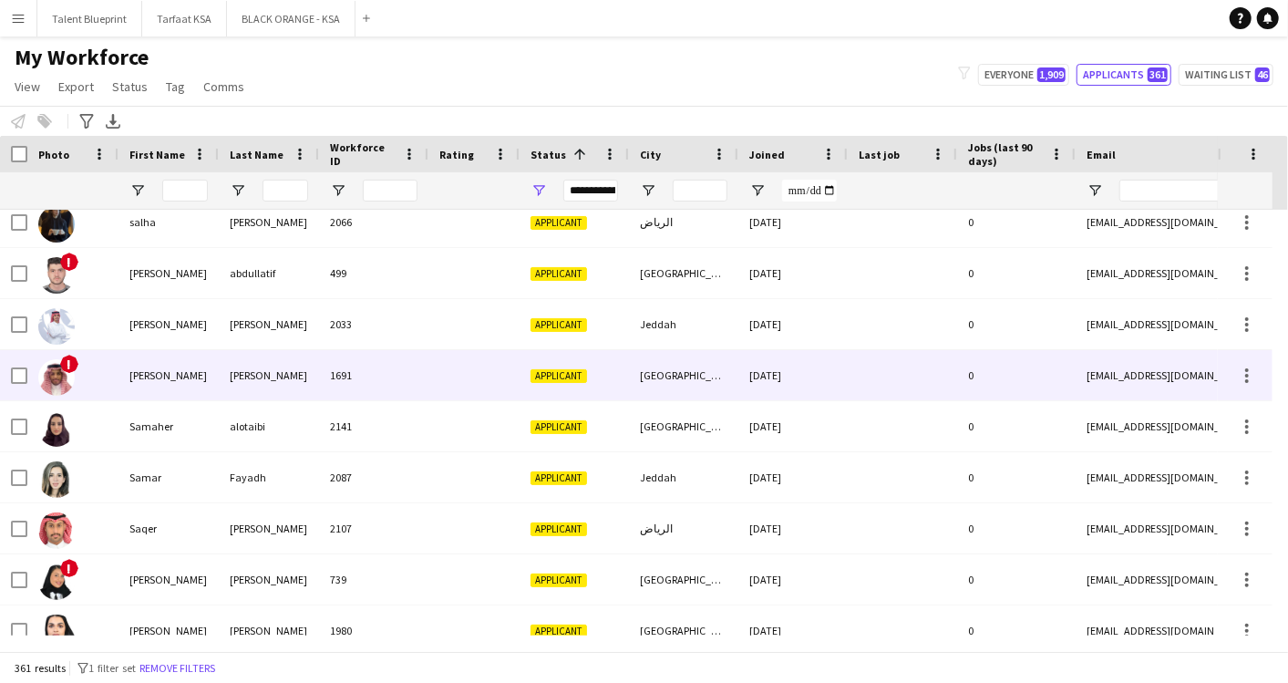
scroll to position [15520, 0]
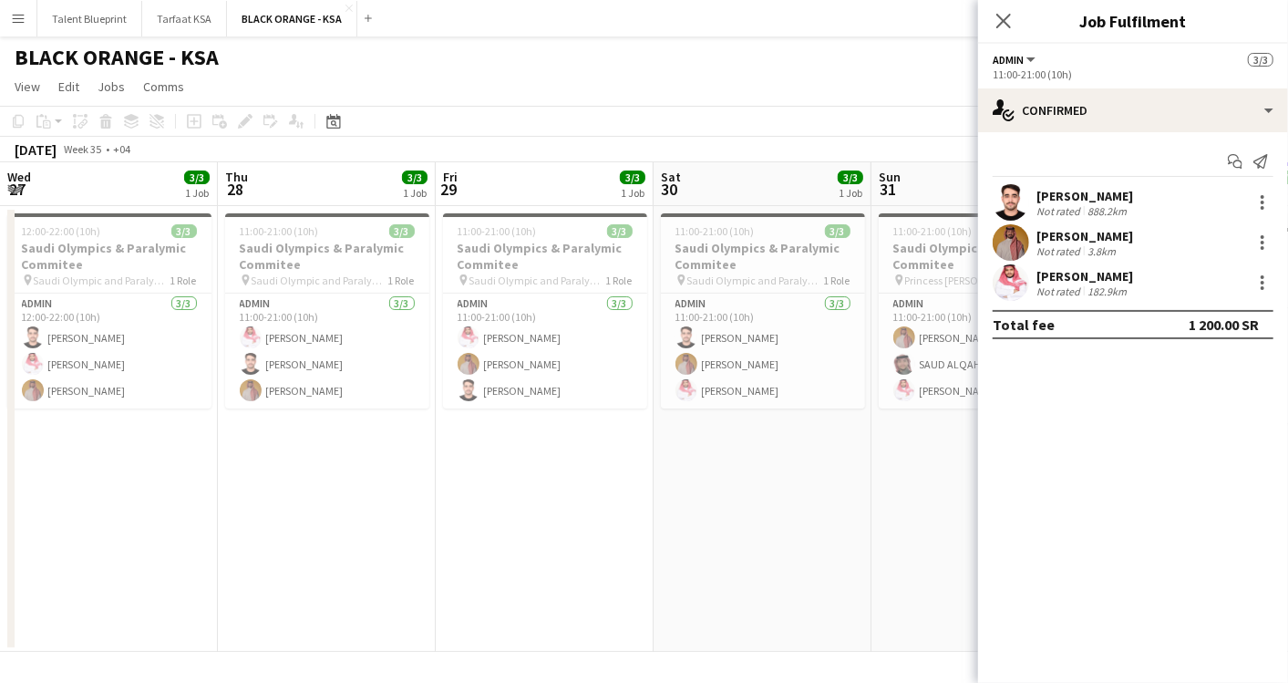
scroll to position [0, 375]
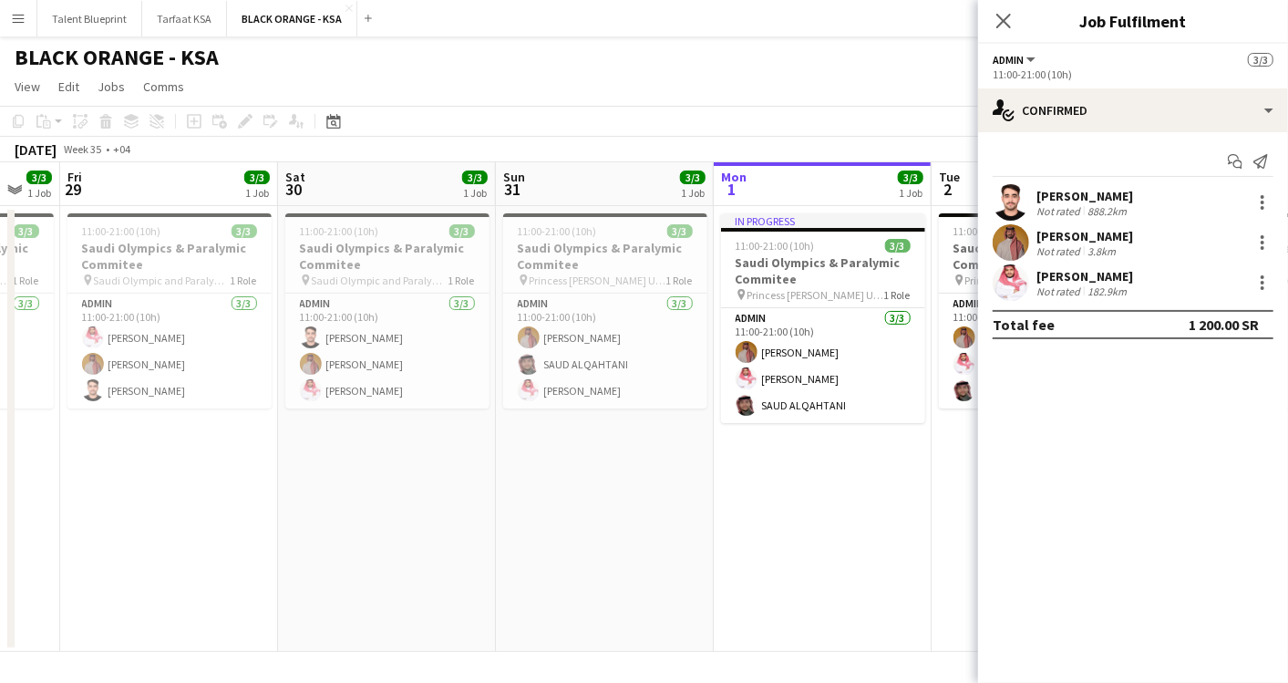
click at [1000, 21] on icon "Close pop-in" at bounding box center [1003, 21] width 15 height 15
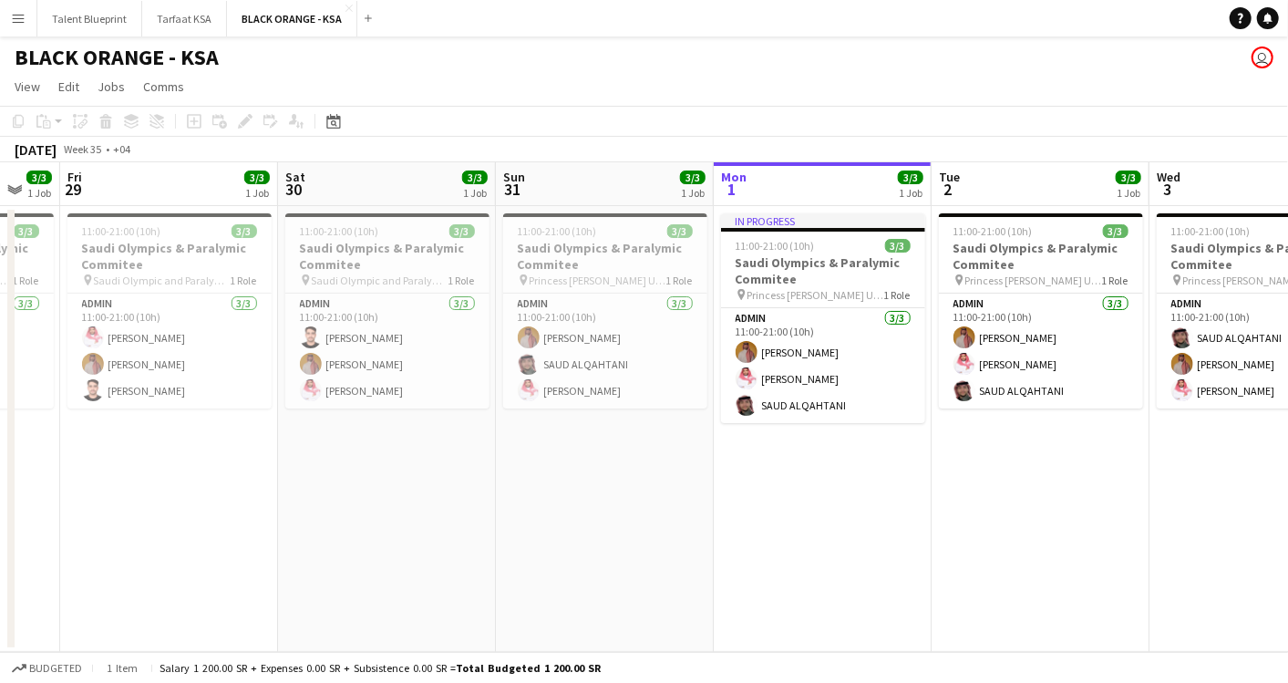
click at [1258, 49] on app-user-avatar "user" at bounding box center [1262, 57] width 22 height 22
